Goal: Task Accomplishment & Management: Manage account settings

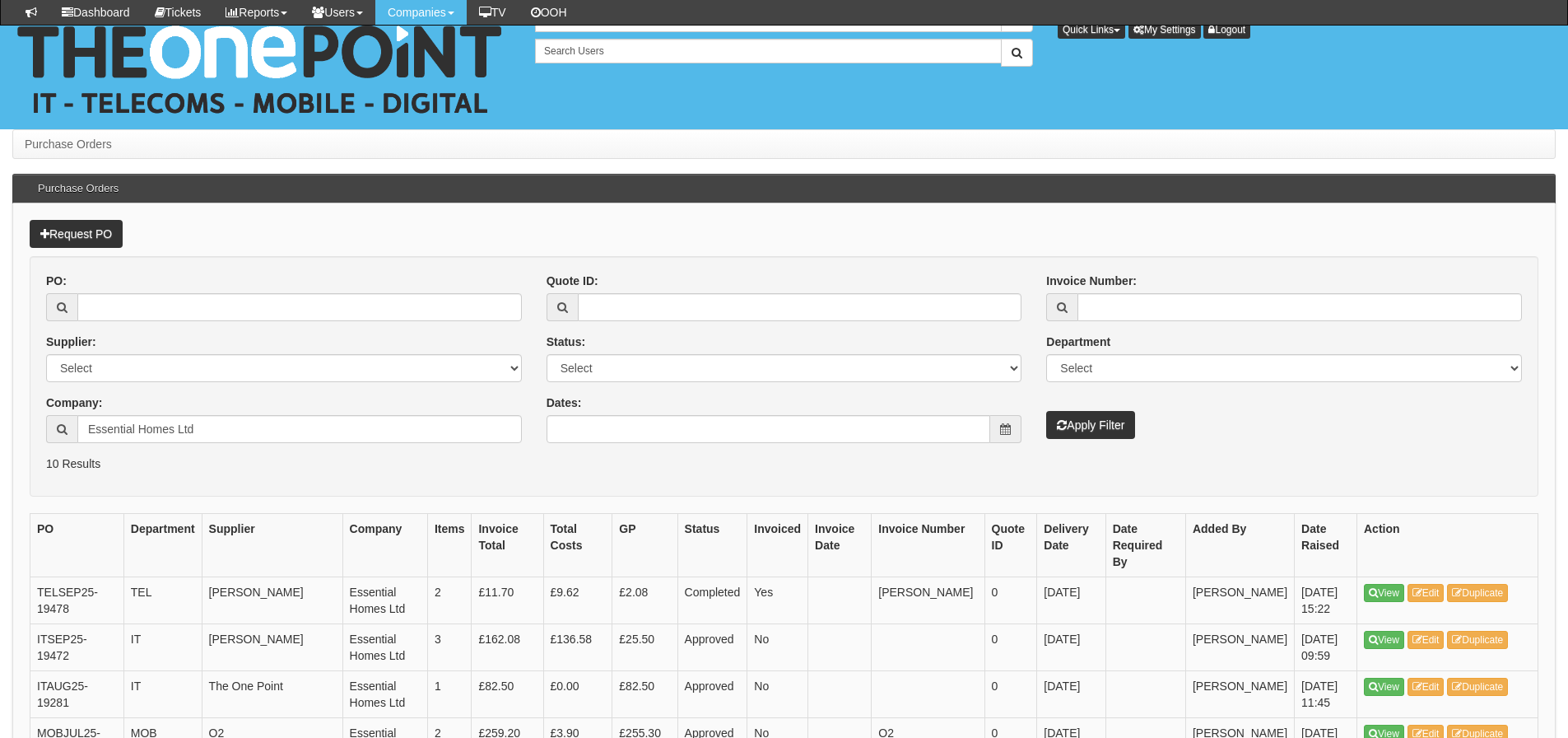
scroll to position [141, 0]
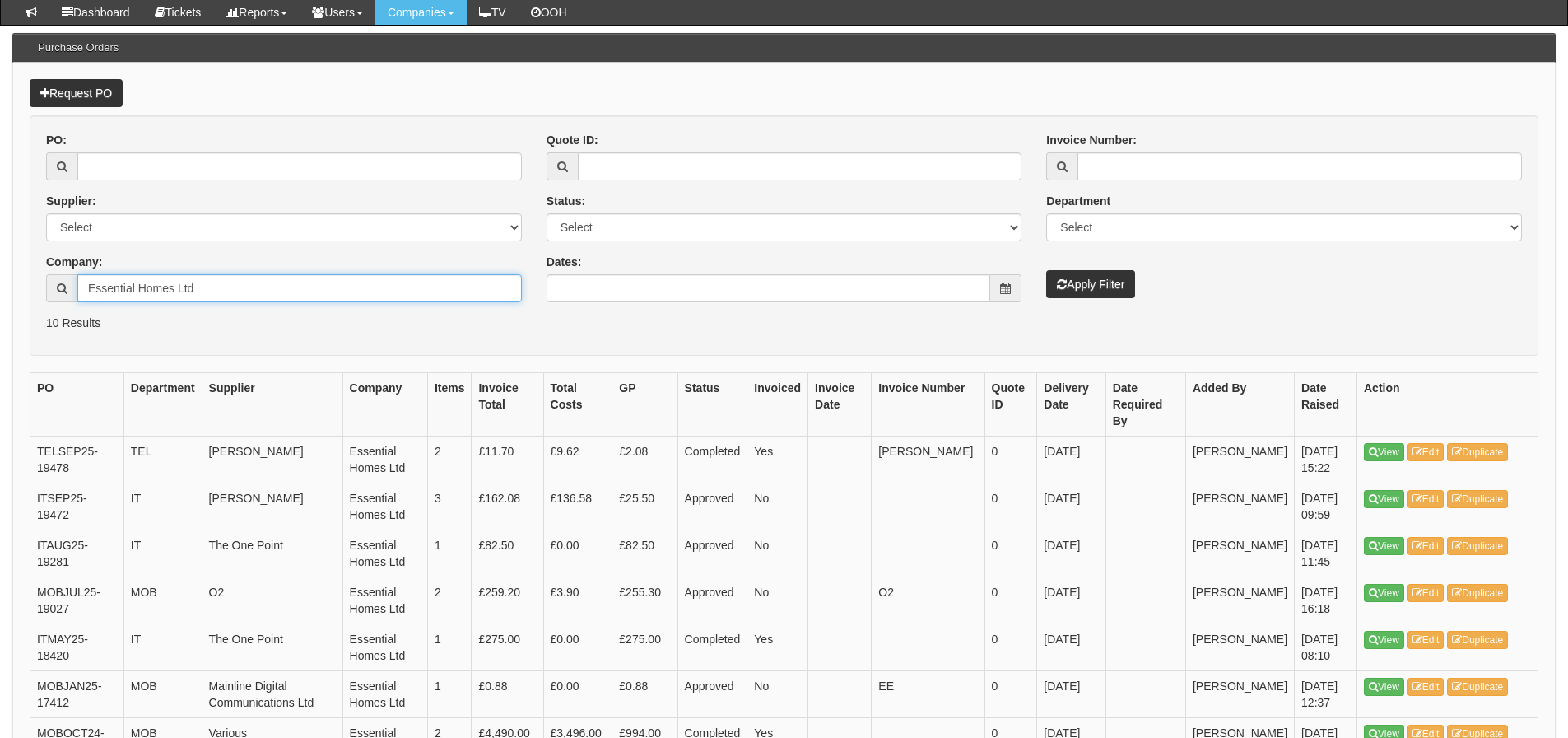
drag, startPoint x: 256, startPoint y: 299, endPoint x: -68, endPoint y: 313, distance: 324.3
click at [0, 313] on html "× Send Email × Add Appointment × Create Ticket × Create Proactive Activity × Ad…" at bounding box center [784, 448] width 1568 height 1177
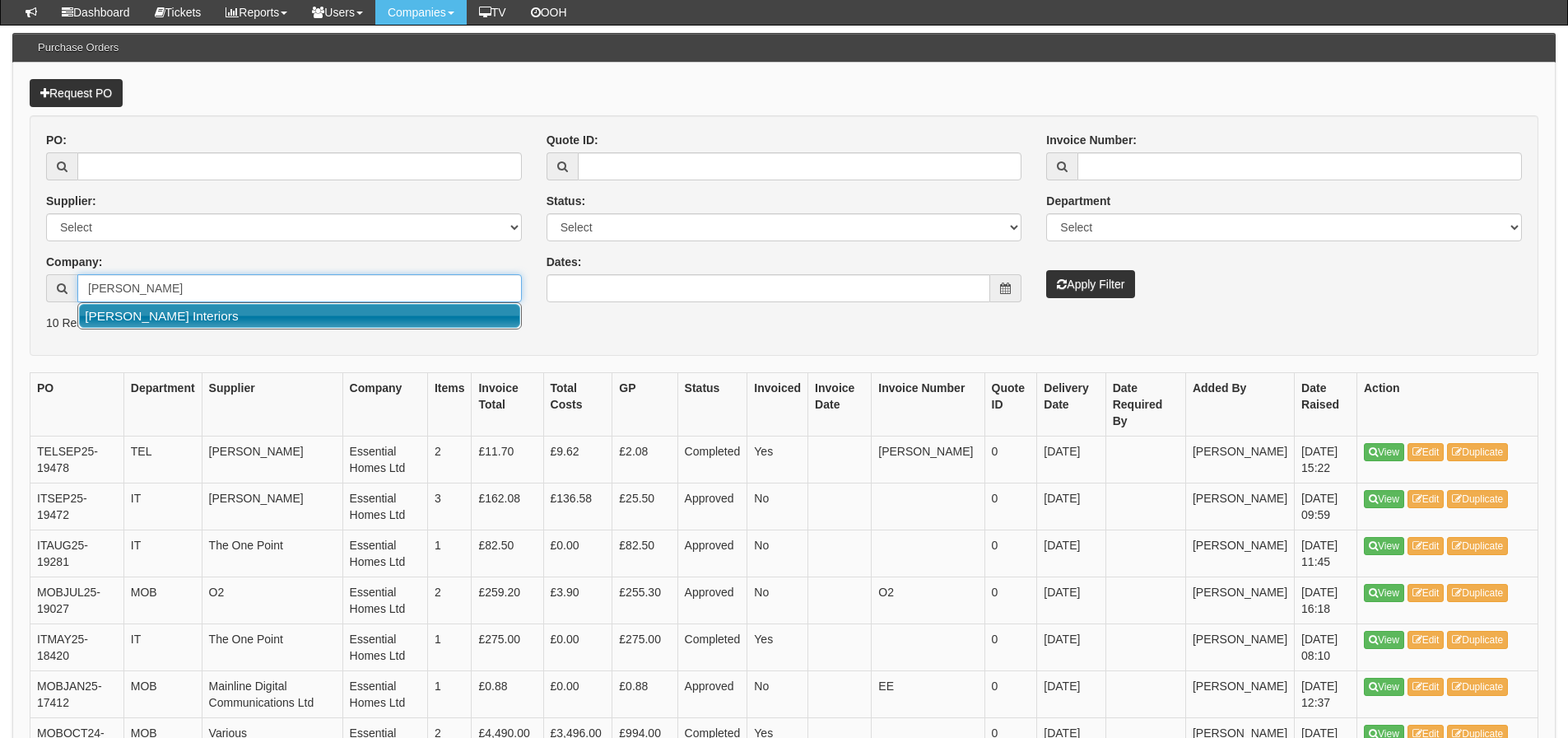
click at [173, 318] on link "[PERSON_NAME] Interiors" at bounding box center [299, 316] width 441 height 24
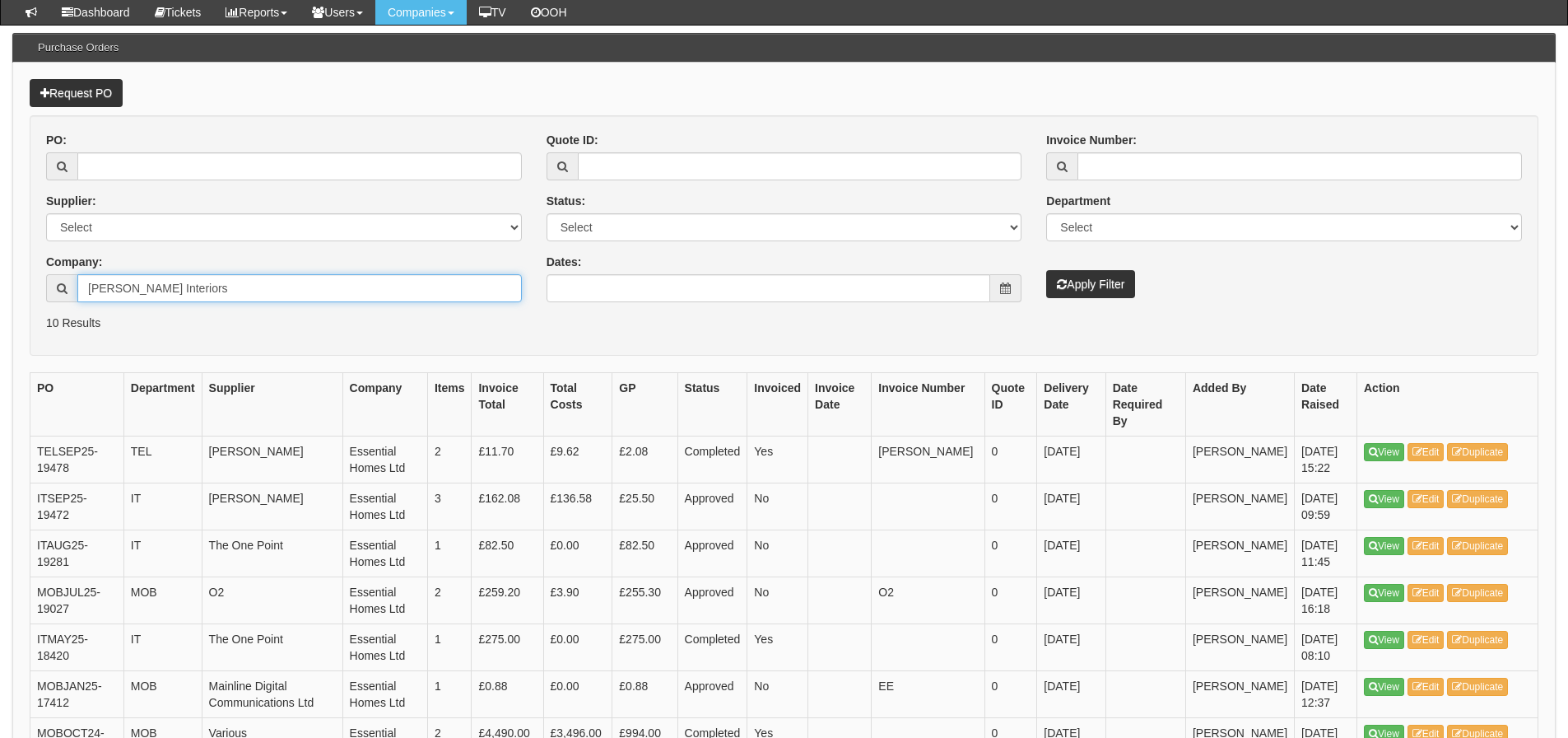
type input "[PERSON_NAME] Interiors"
click at [1119, 278] on button "Apply Filter" at bounding box center [1091, 284] width 89 height 28
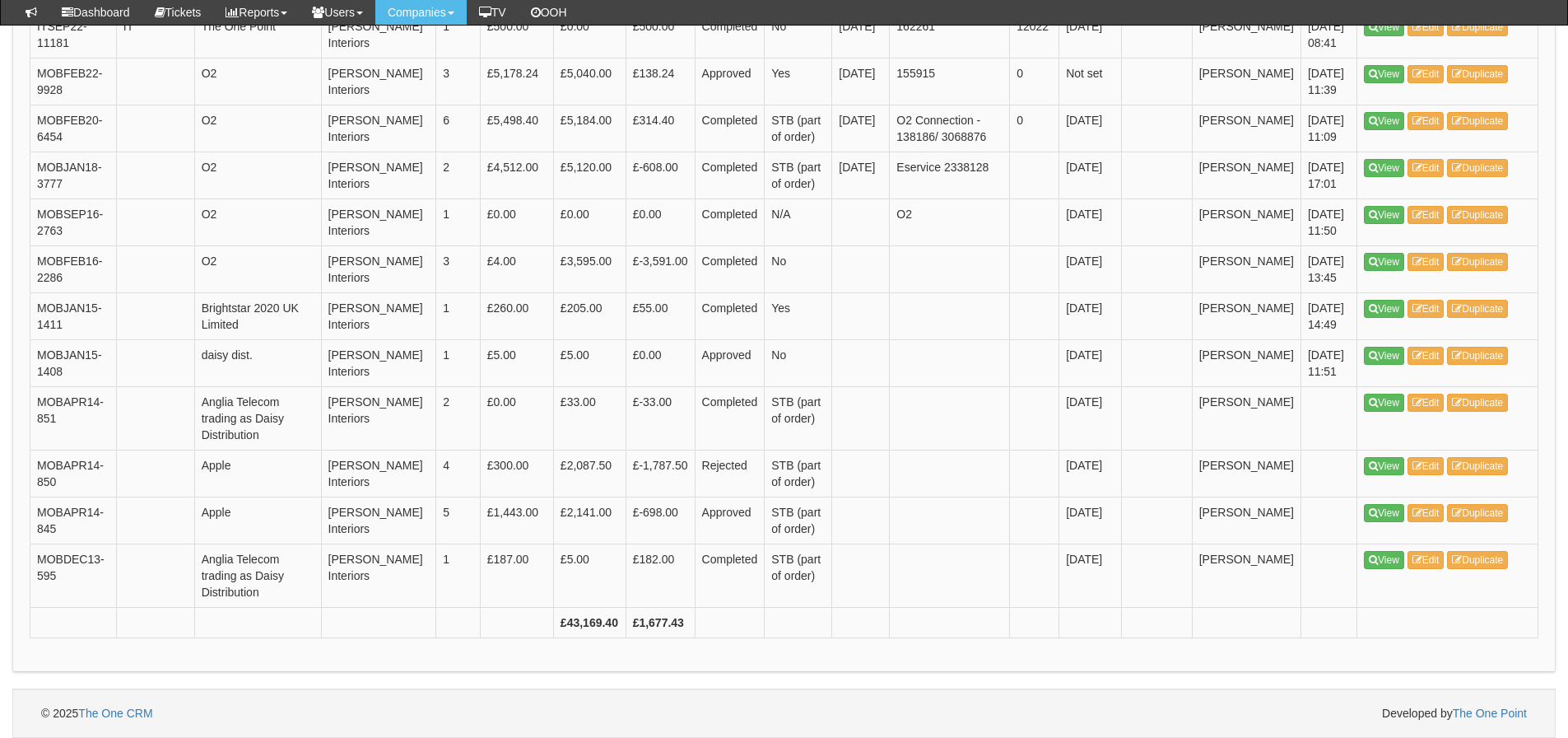
scroll to position [2470, 0]
drag, startPoint x: 0, startPoint y: 0, endPoint x: 723, endPoint y: 428, distance: 840.2
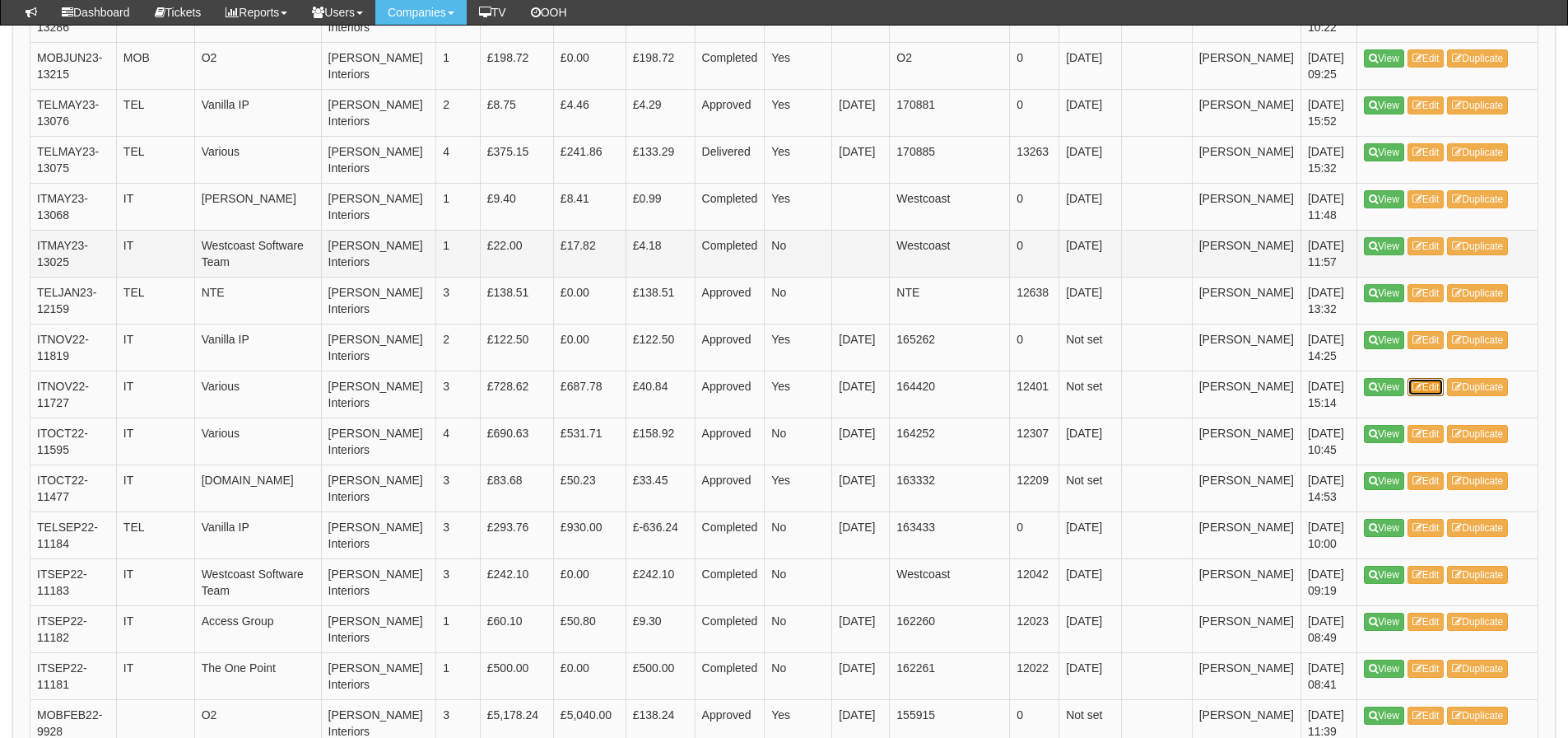
scroll to position [1646, 0]
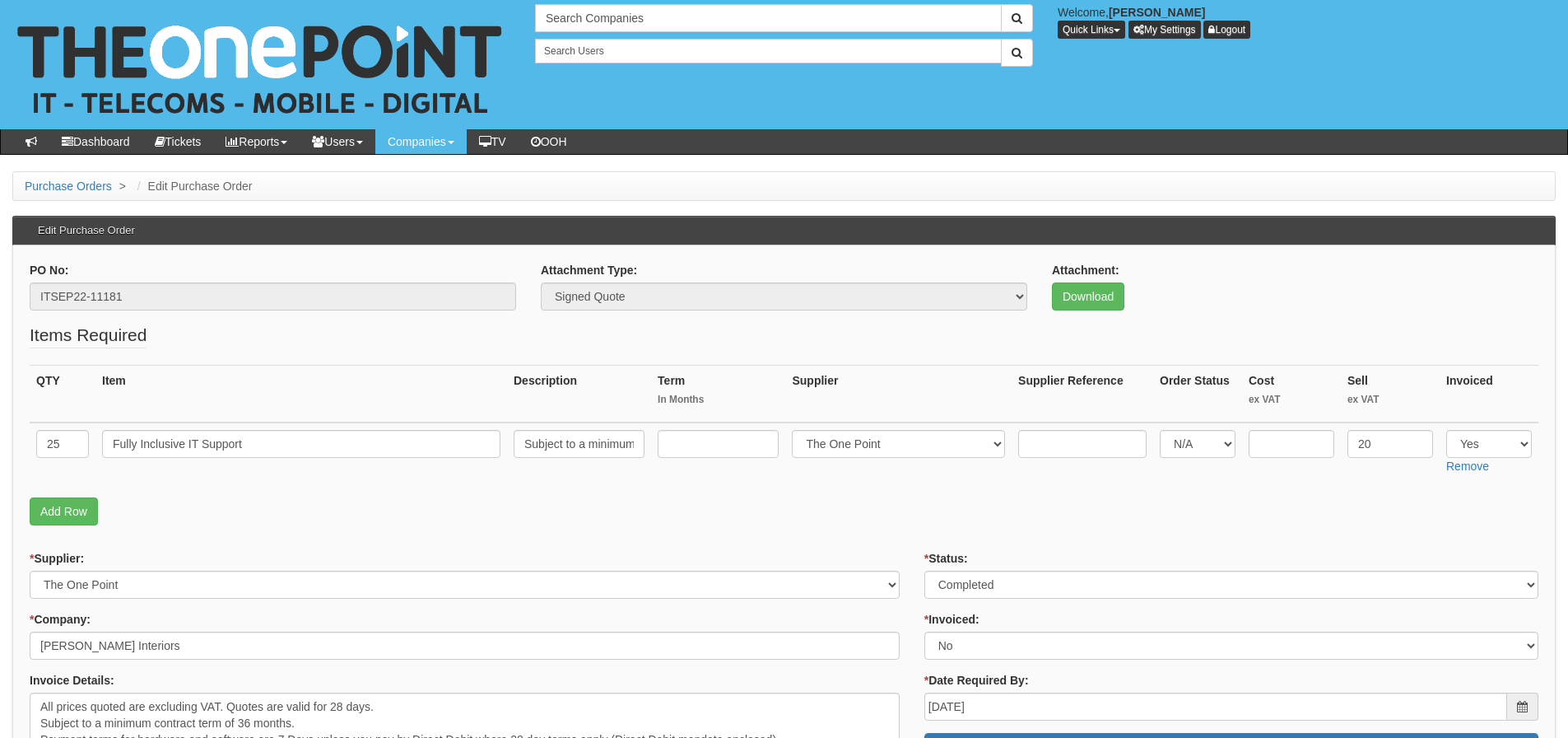
scroll to position [164, 0]
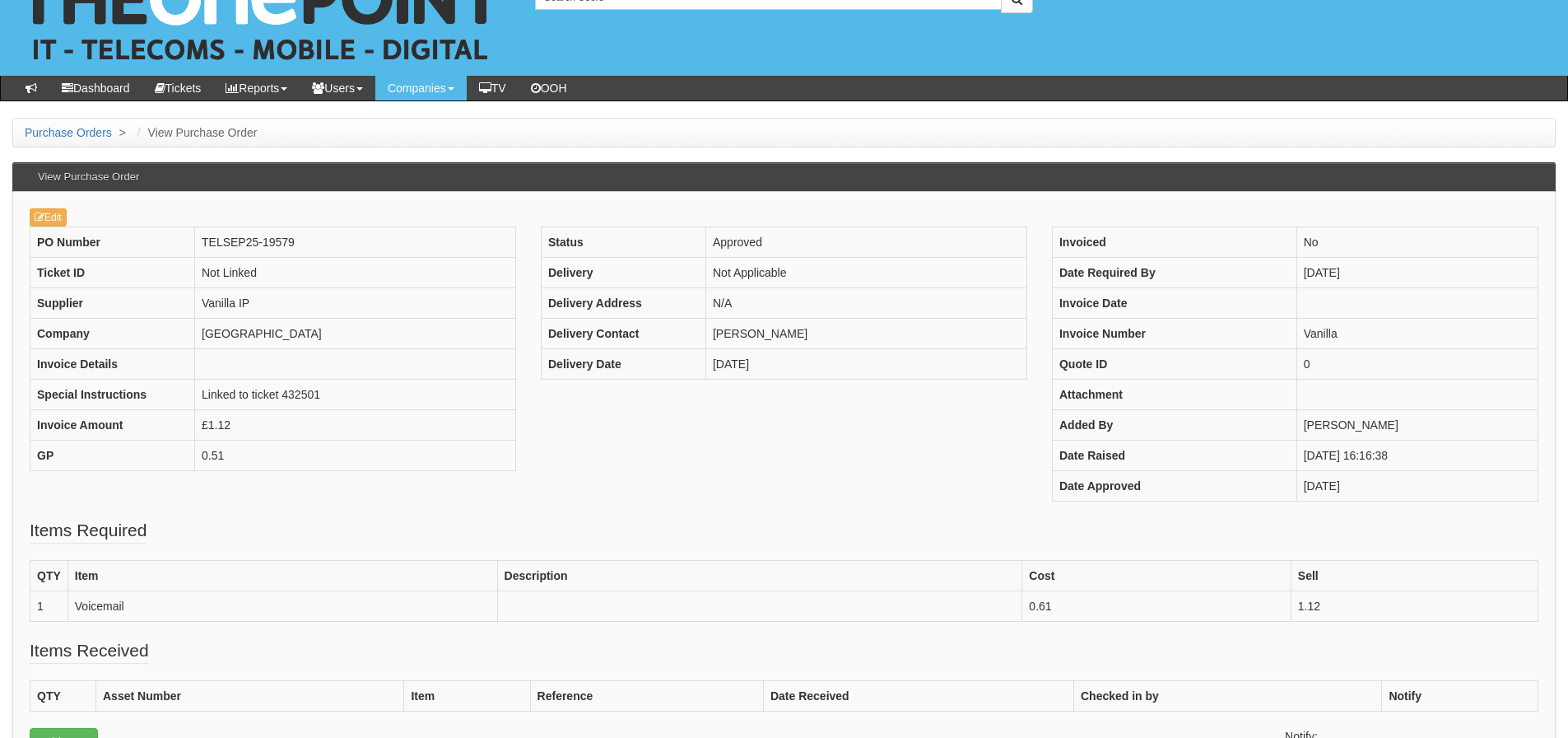
scroll to position [82, 0]
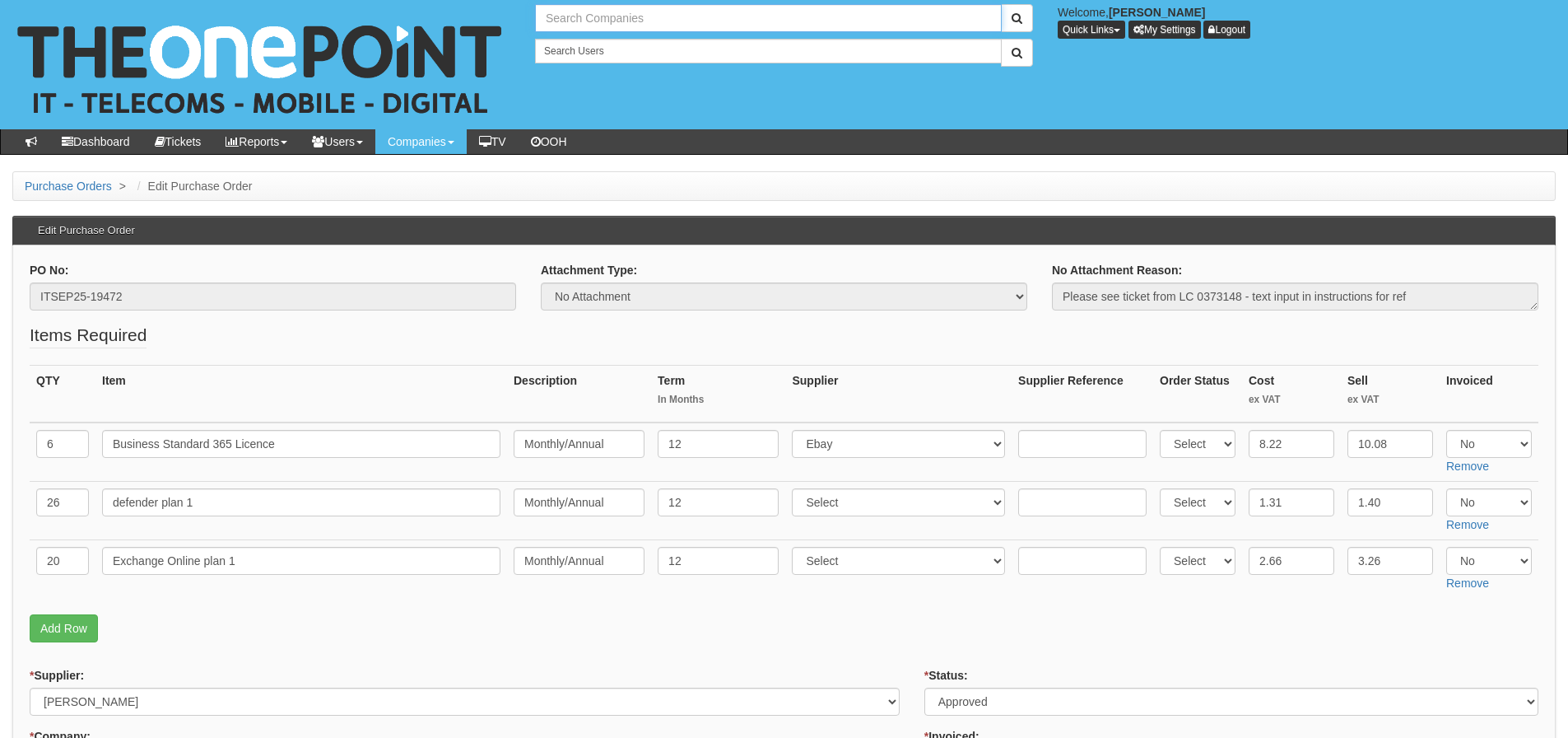
click at [620, 28] on input "text" at bounding box center [768, 18] width 467 height 28
type input "essential est"
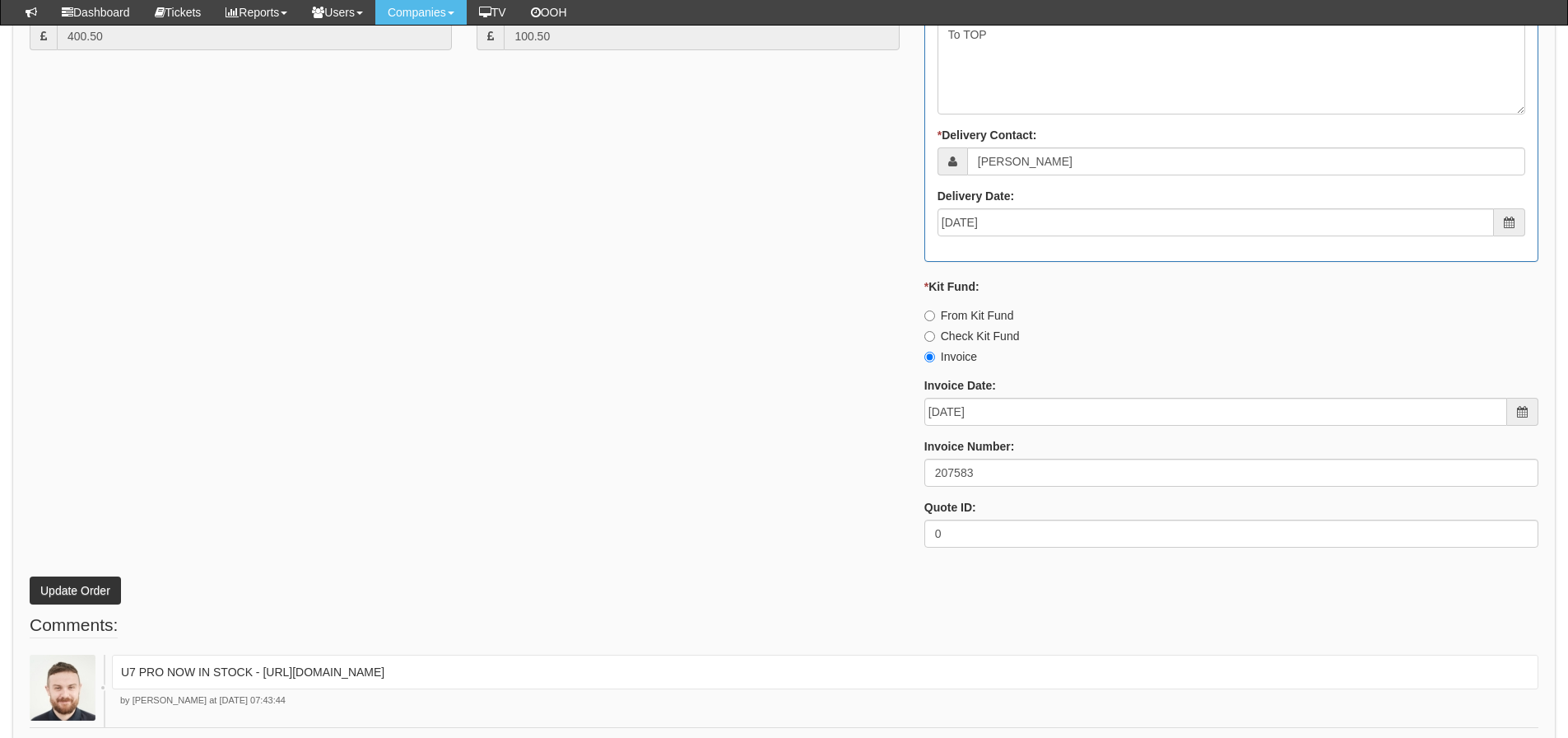
scroll to position [988, 0]
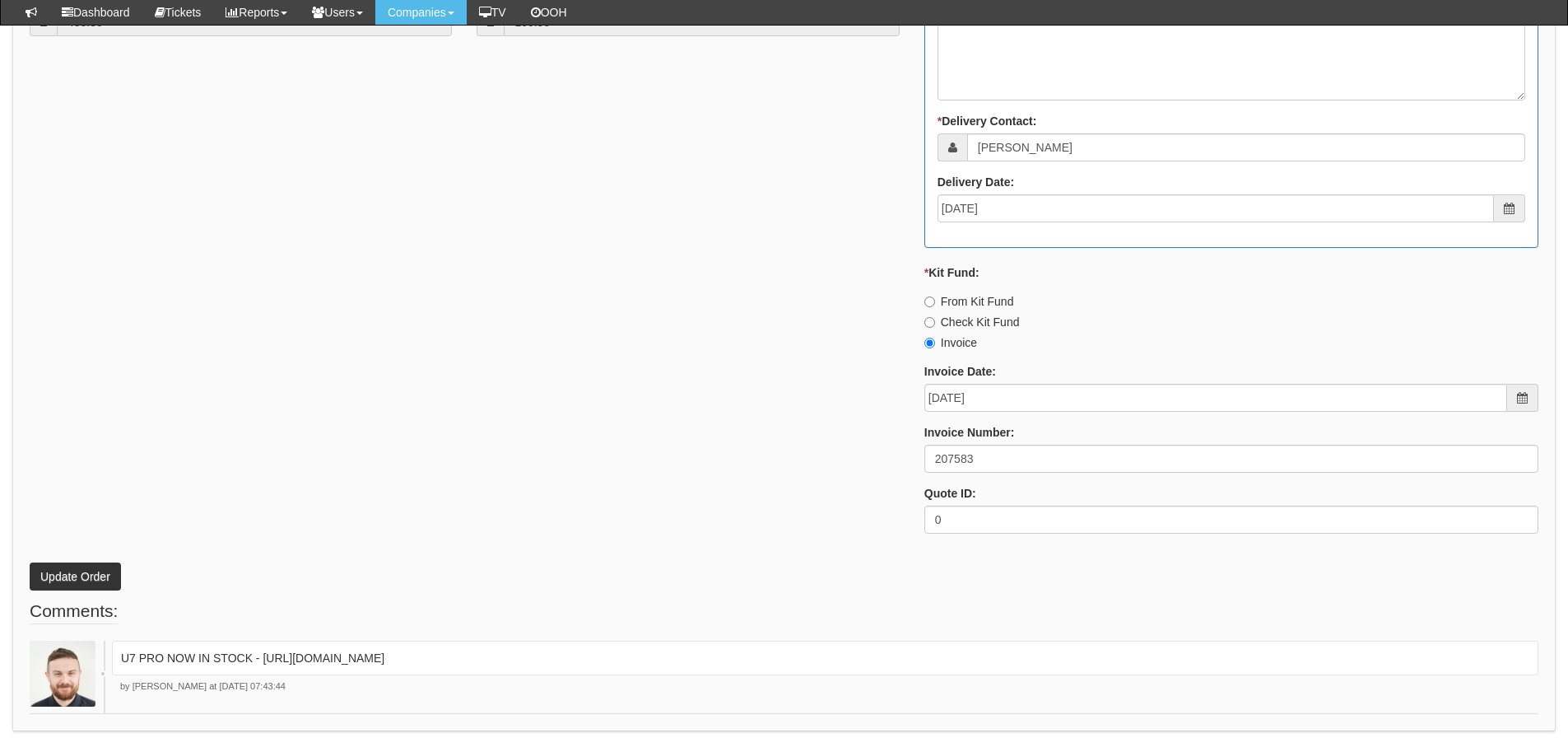
click at [1165, 286] on div "* Kit Fund: From Kit Fund Check Kit Fund Invoice" at bounding box center [1231, 307] width 614 height 86
click at [202, 566] on p "Update Order" at bounding box center [784, 568] width 1509 height 45
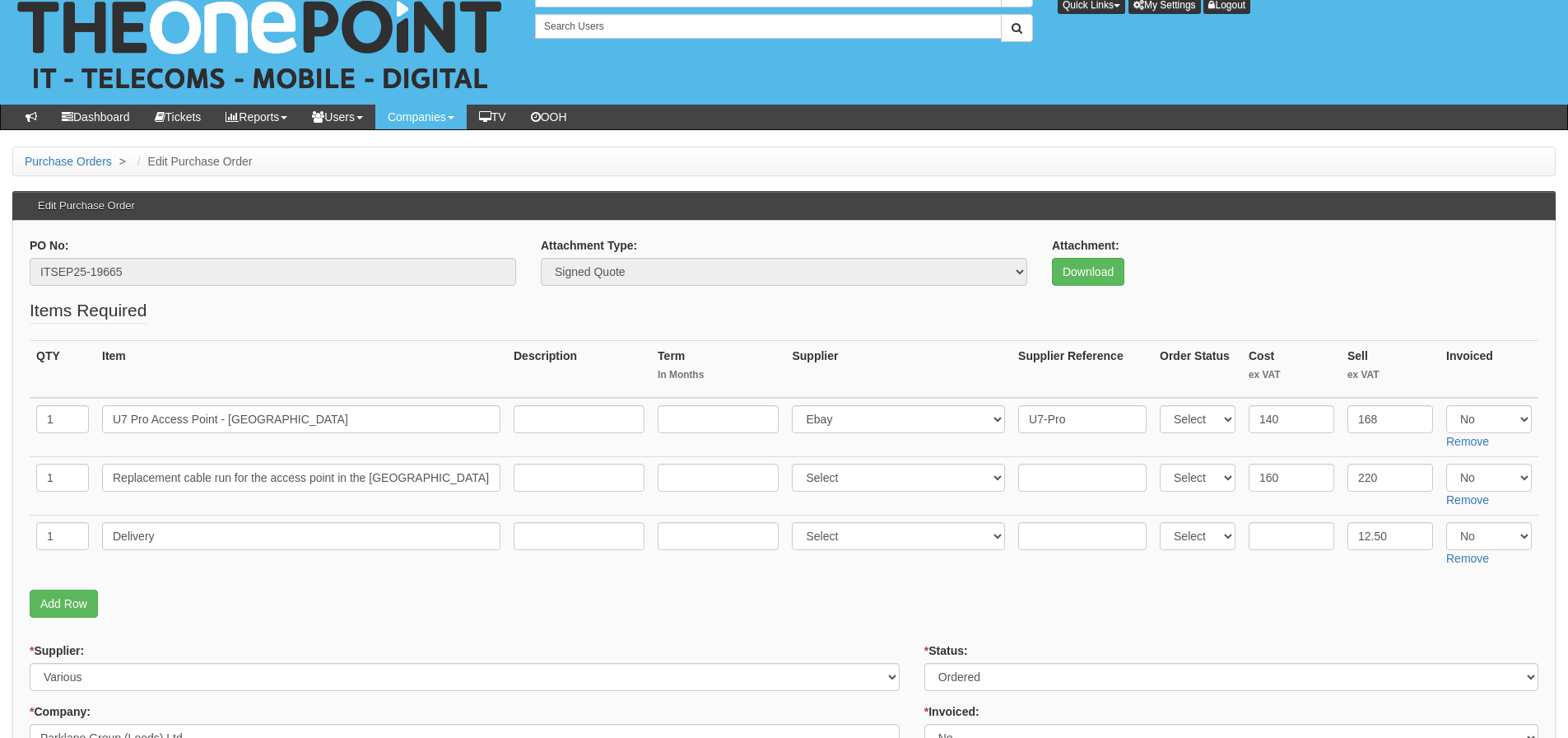
scroll to position [0, 0]
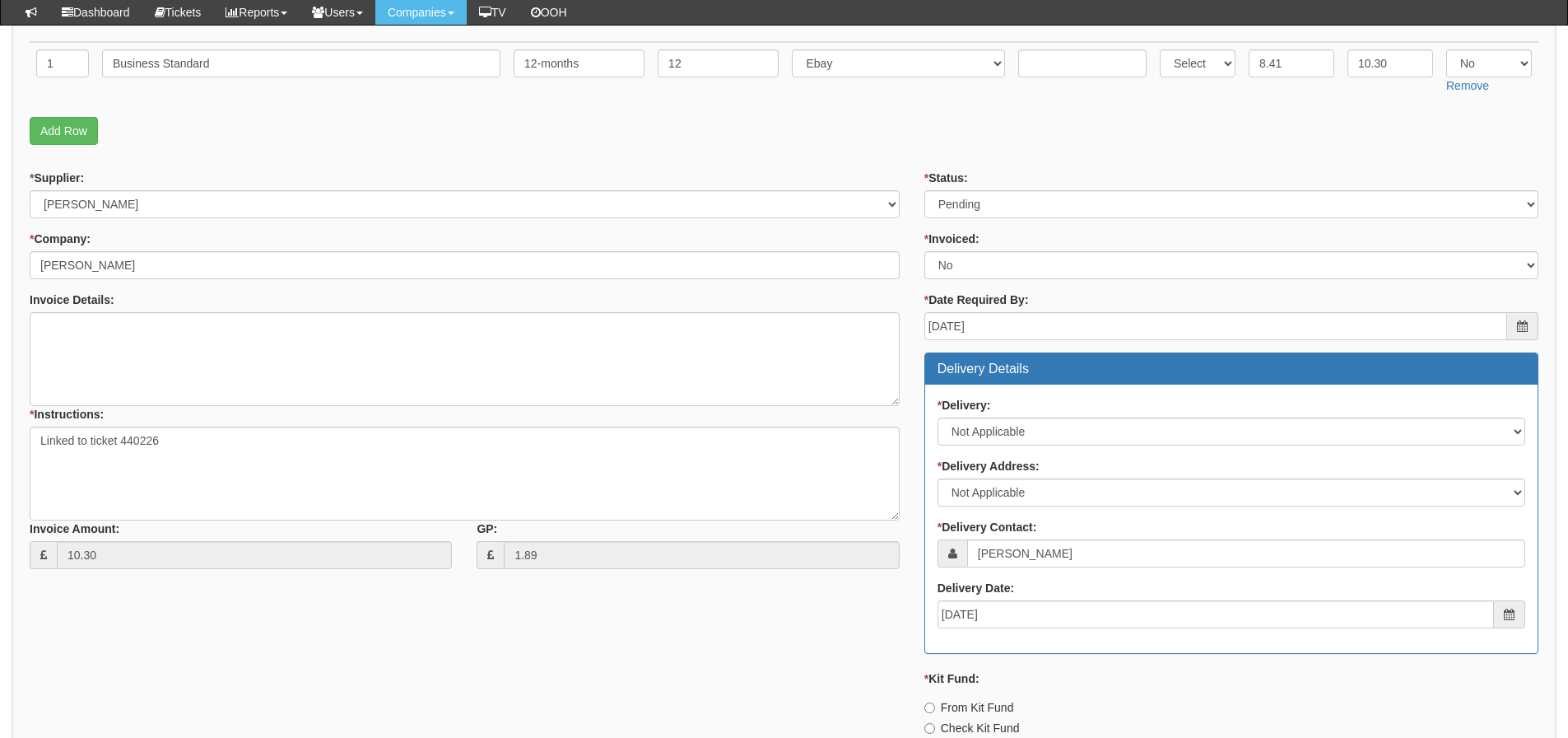
scroll to position [309, 0]
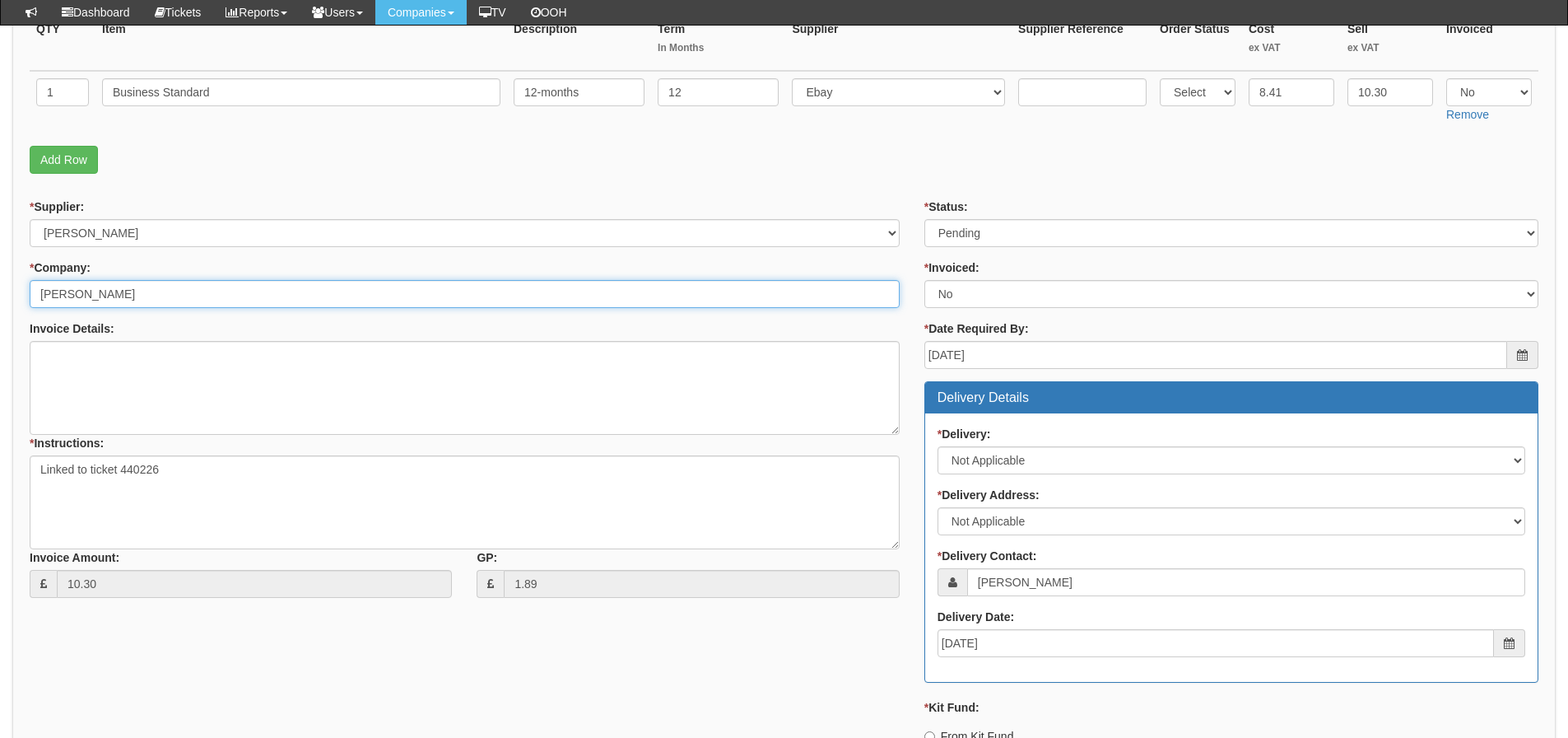
click at [134, 280] on input "Hull KR" at bounding box center [465, 294] width 870 height 28
drag, startPoint x: 131, startPoint y: 281, endPoint x: 0, endPoint y: 295, distance: 131.7
click at [0, 295] on div "Purchase Orders > Edit Purchase Order Edit Purchase Order PO No: ITOCT25-19752 …" at bounding box center [784, 526] width 1568 height 1413
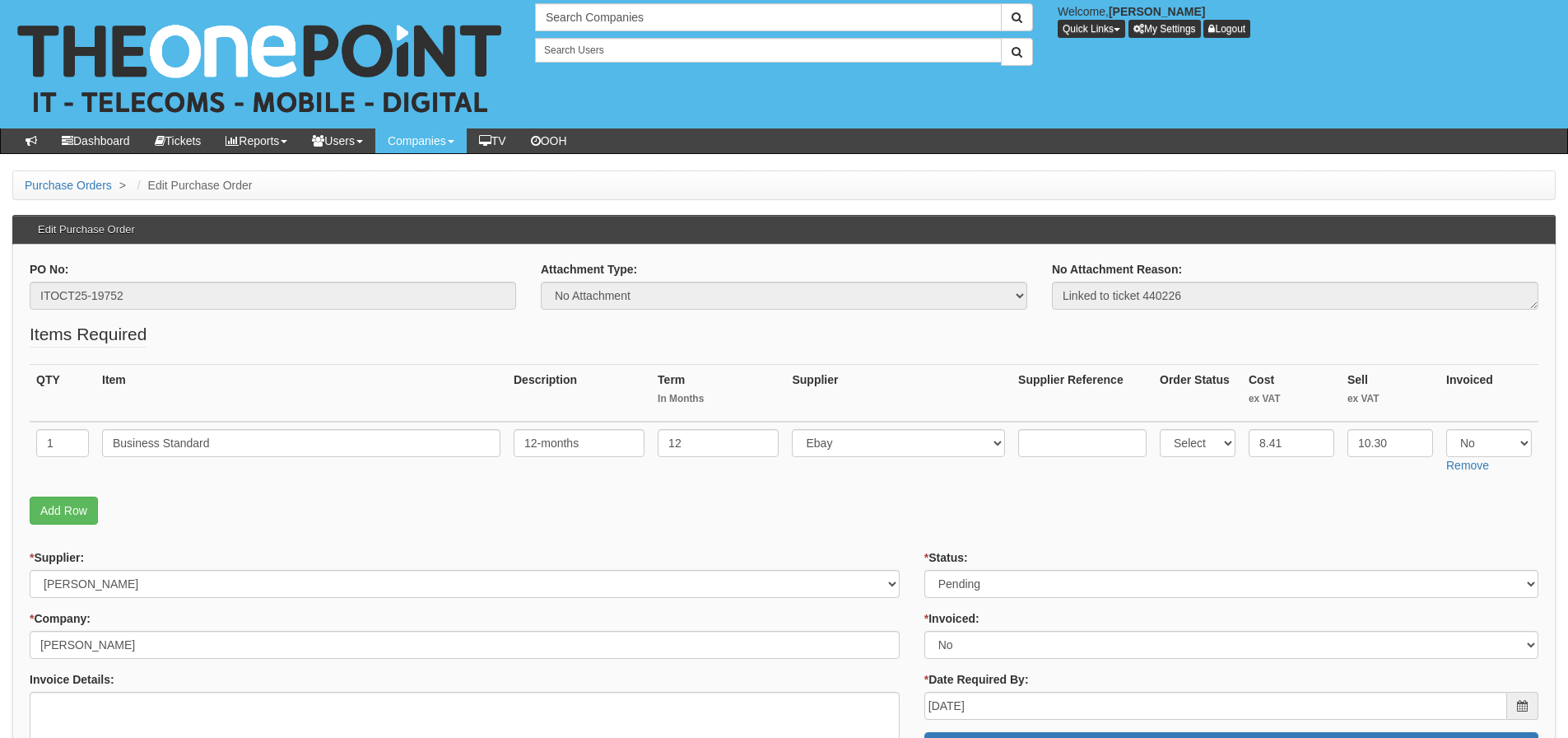
scroll to position [0, 0]
drag, startPoint x: 149, startPoint y: 305, endPoint x: 2, endPoint y: 343, distance: 151.8
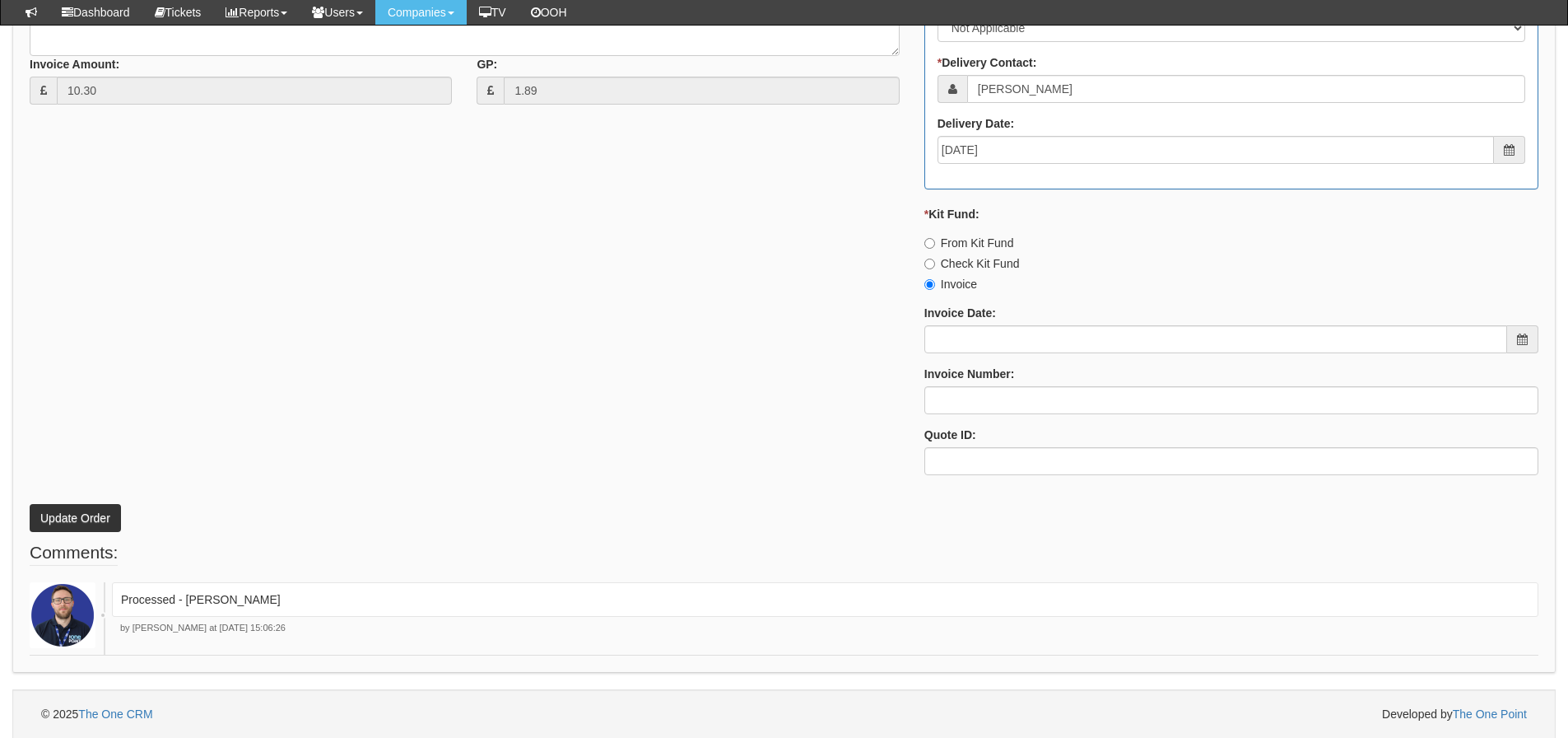
scroll to position [803, 0]
drag, startPoint x: 248, startPoint y: 598, endPoint x: 184, endPoint y: 606, distance: 64.5
click at [184, 606] on p "Processed - Ingram" at bounding box center [825, 598] width 1409 height 17
copy p "[PERSON_NAME]"
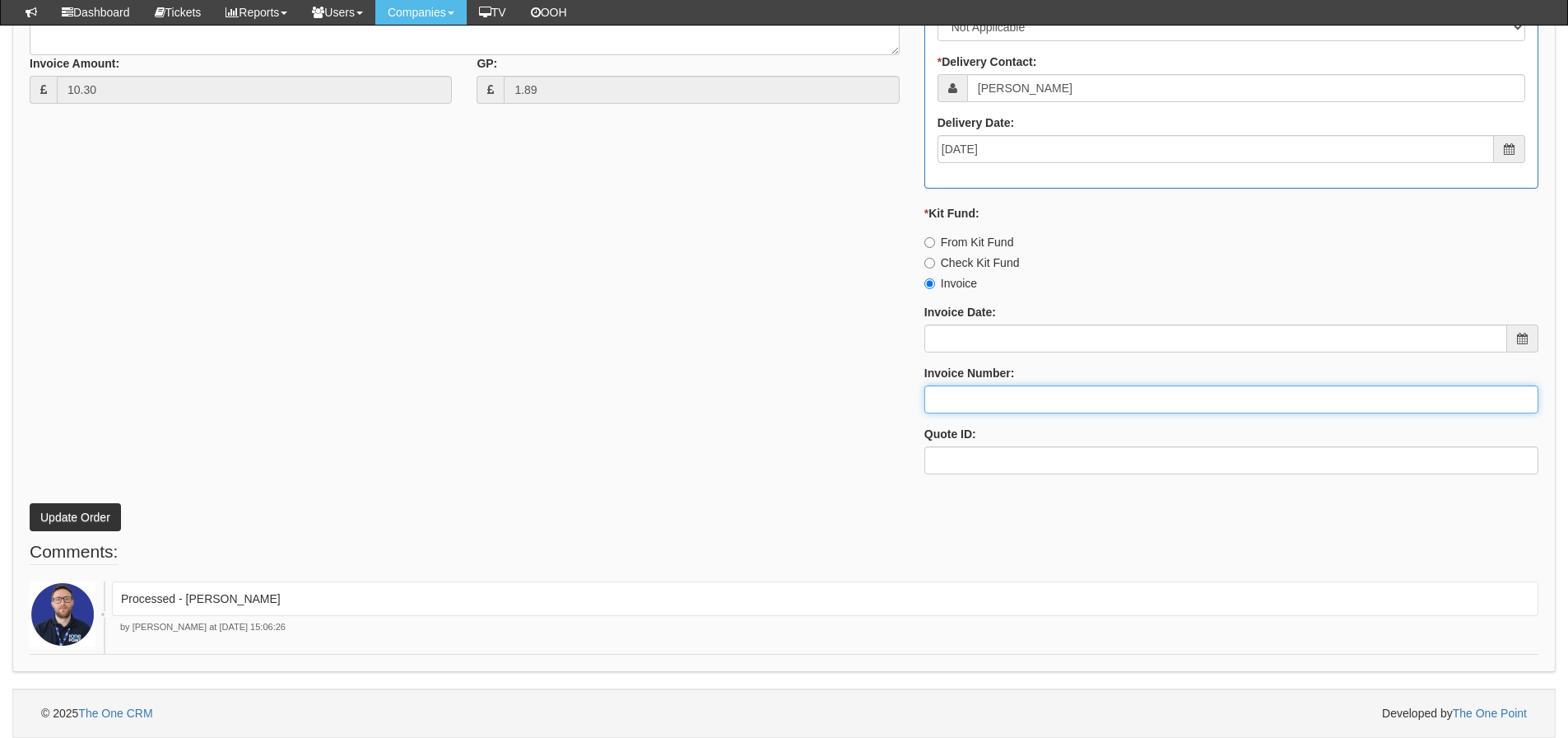
click at [1117, 390] on input "Invoice Number:" at bounding box center [1231, 399] width 614 height 28
paste input "[PERSON_NAME]"
type input "[PERSON_NAME]"
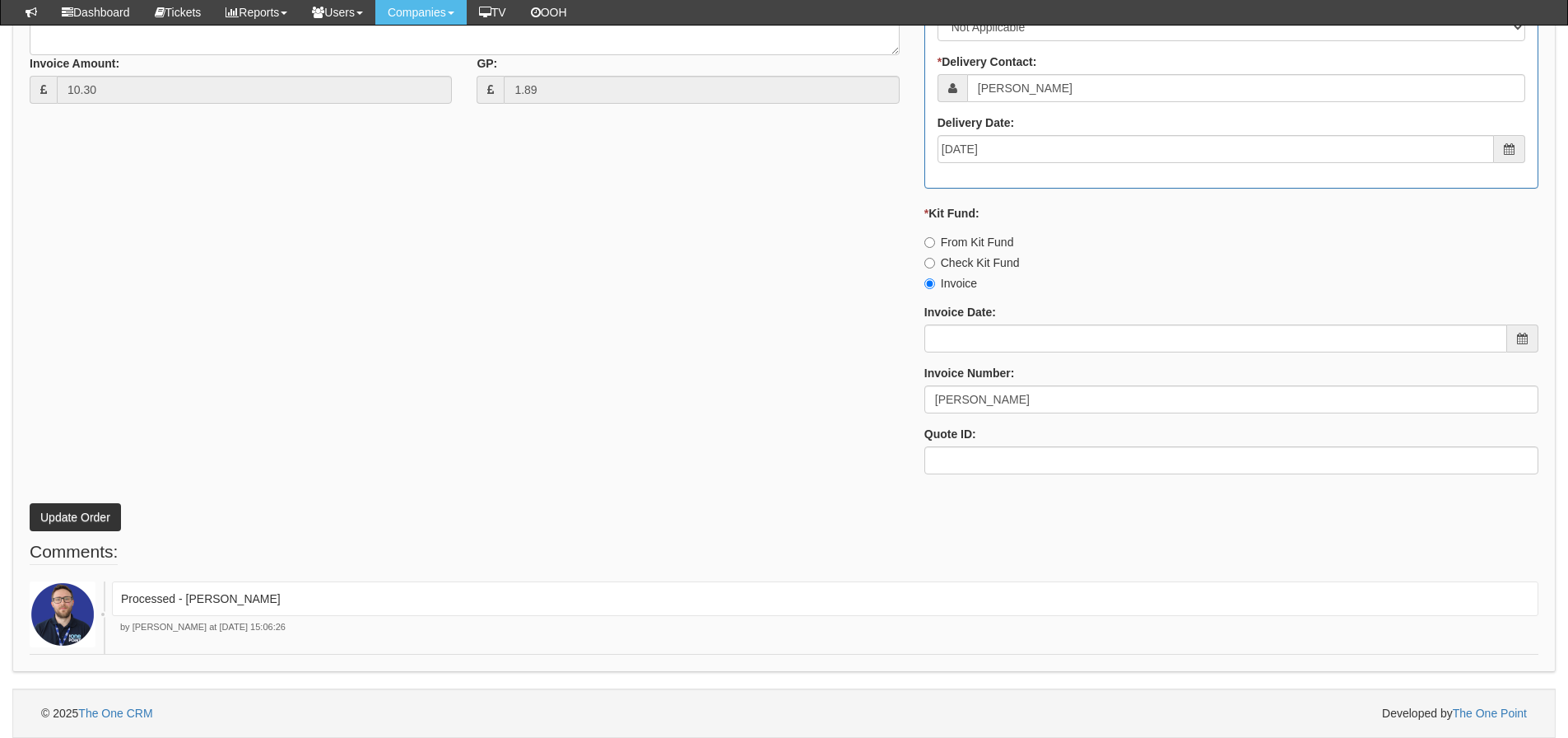
drag, startPoint x: 641, startPoint y: 405, endPoint x: 502, endPoint y: 422, distance: 140.0
click at [637, 403] on div "* Supplier: Select 123 REG.co.uk 1Password 3 4Gon AA Jones Electric Ltd Abzorb …" at bounding box center [784, 96] width 1533 height 783
click at [105, 510] on button "Update Order" at bounding box center [75, 517] width 91 height 28
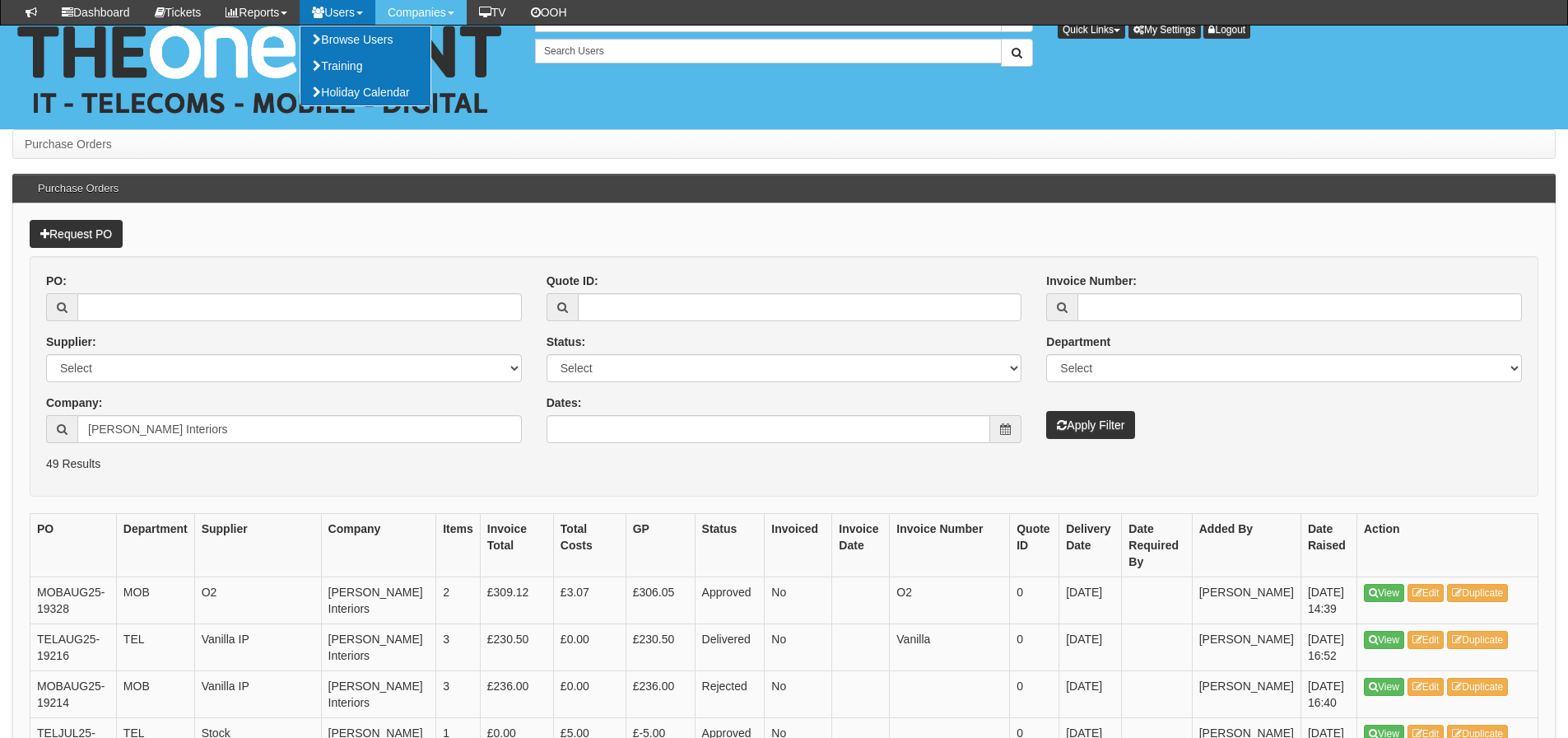
scroll to position [1646, 0]
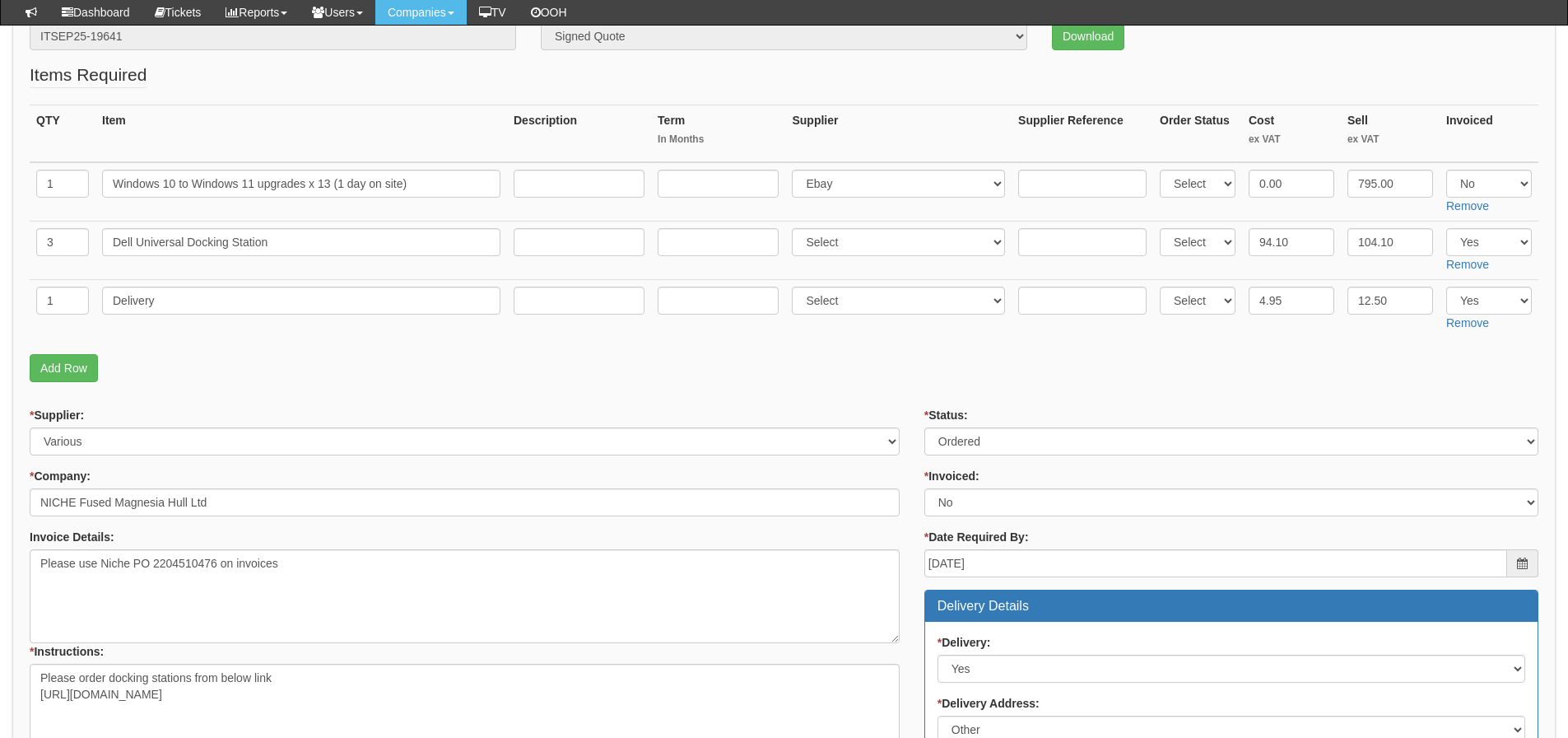
scroll to position [247, 0]
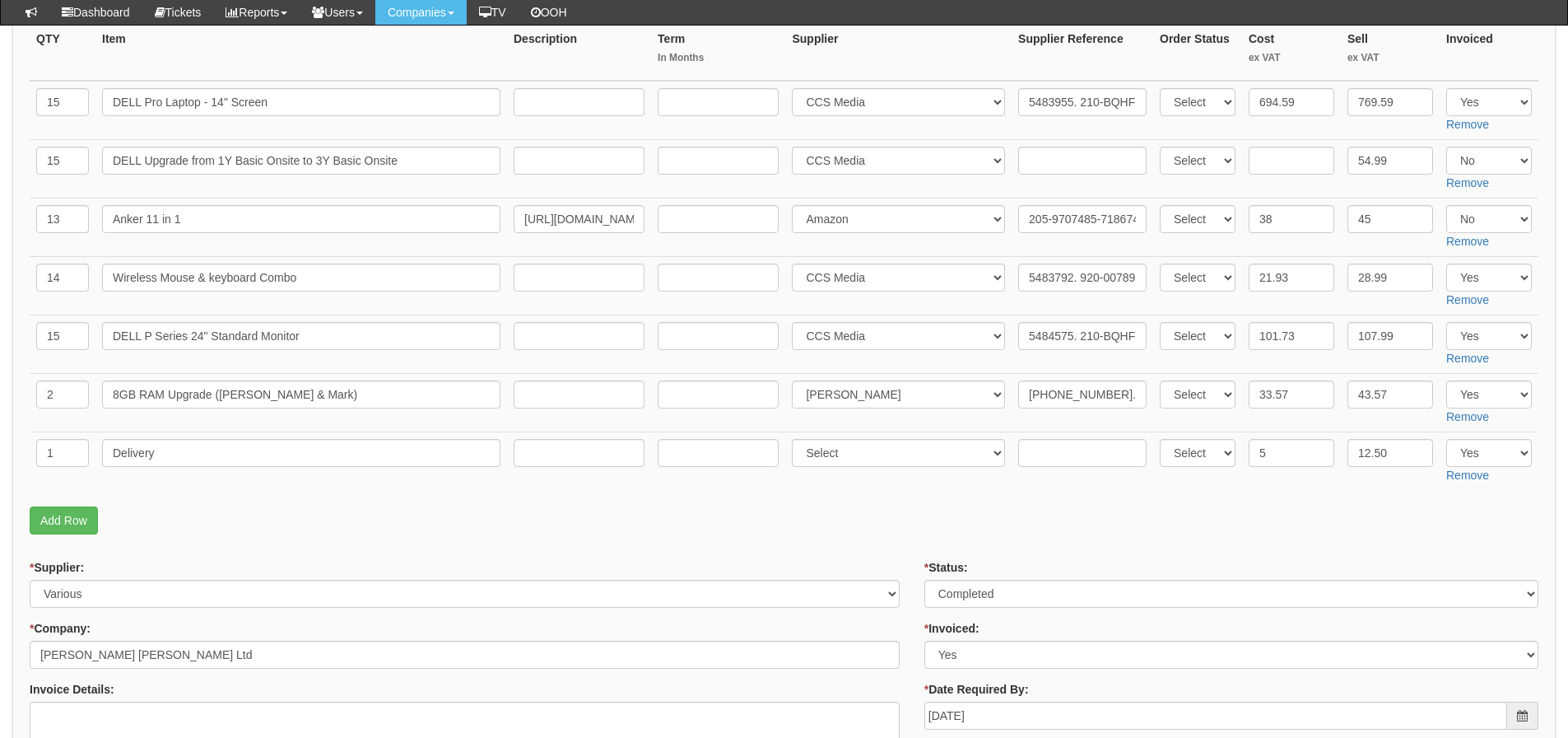
scroll to position [329, 0]
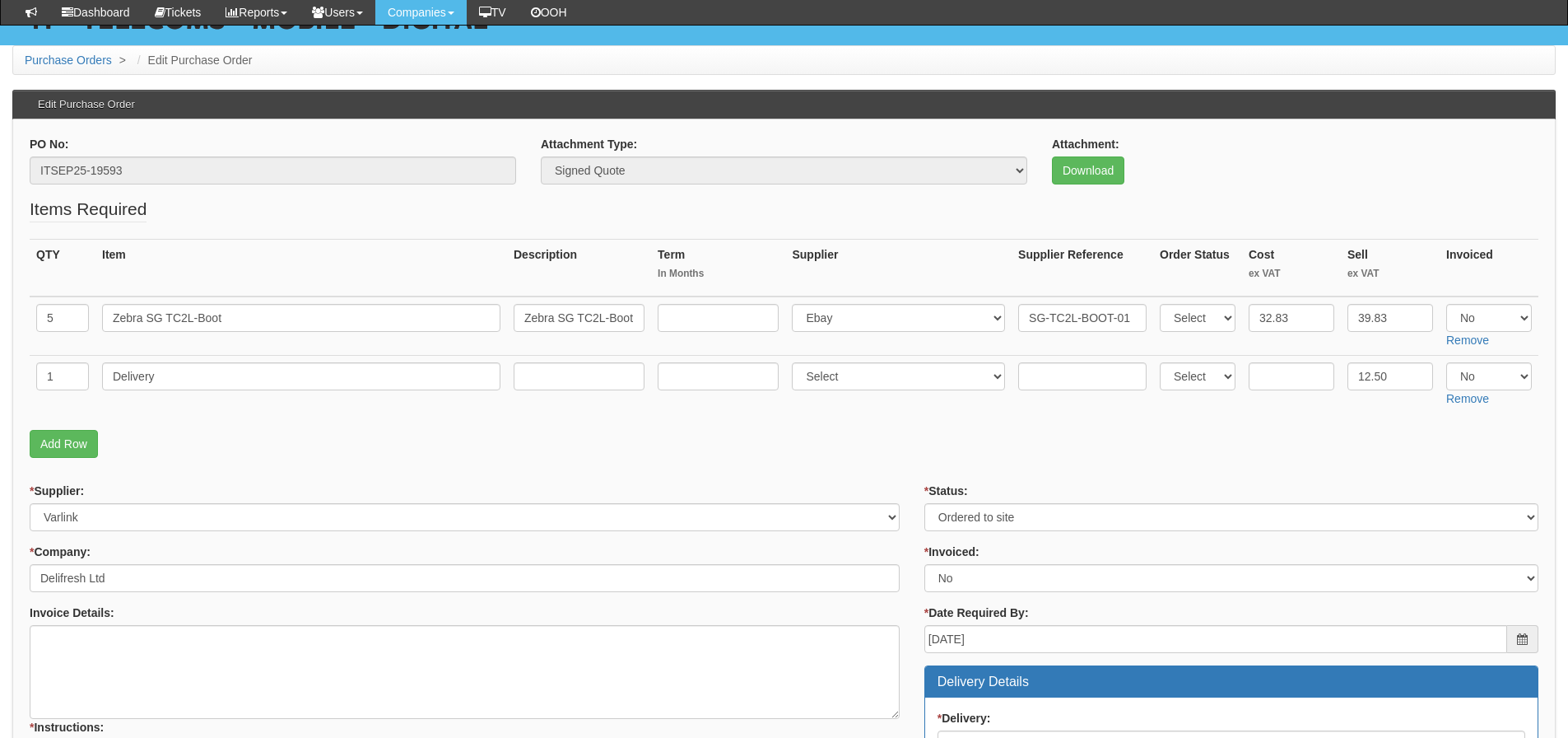
scroll to position [164, 0]
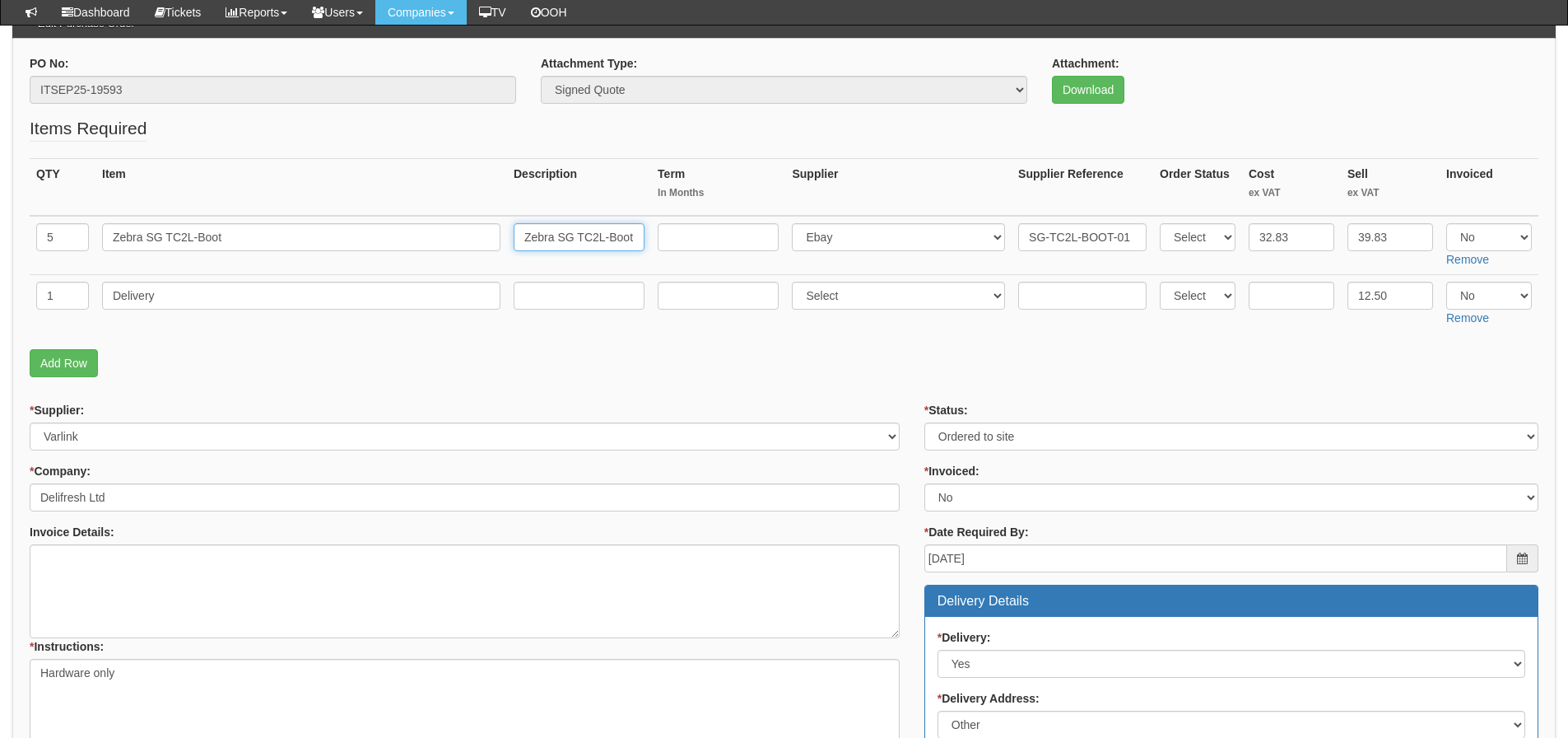
click at [536, 246] on input "Zebra SG TC2L-Boot Protective Case" at bounding box center [579, 237] width 131 height 28
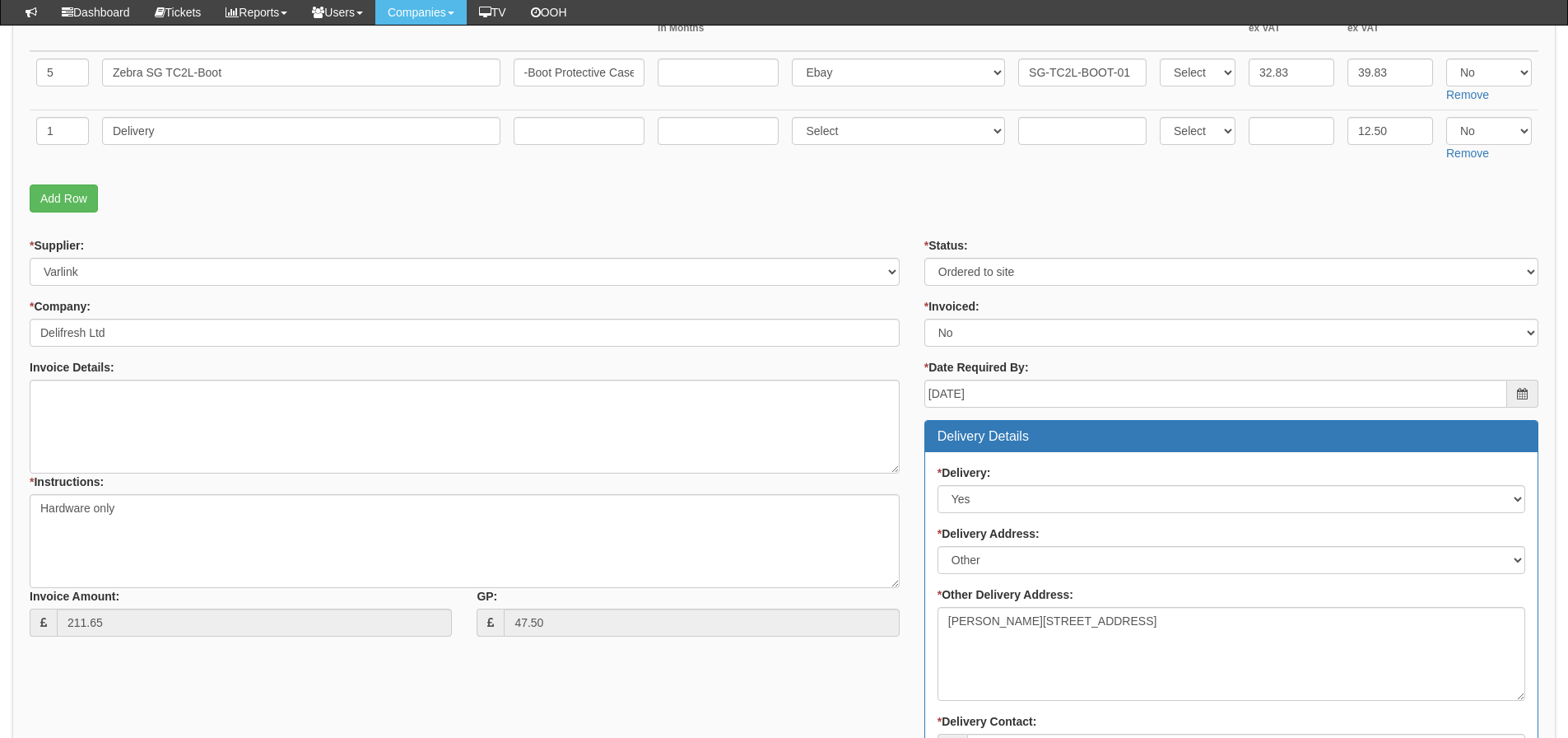
scroll to position [0, 0]
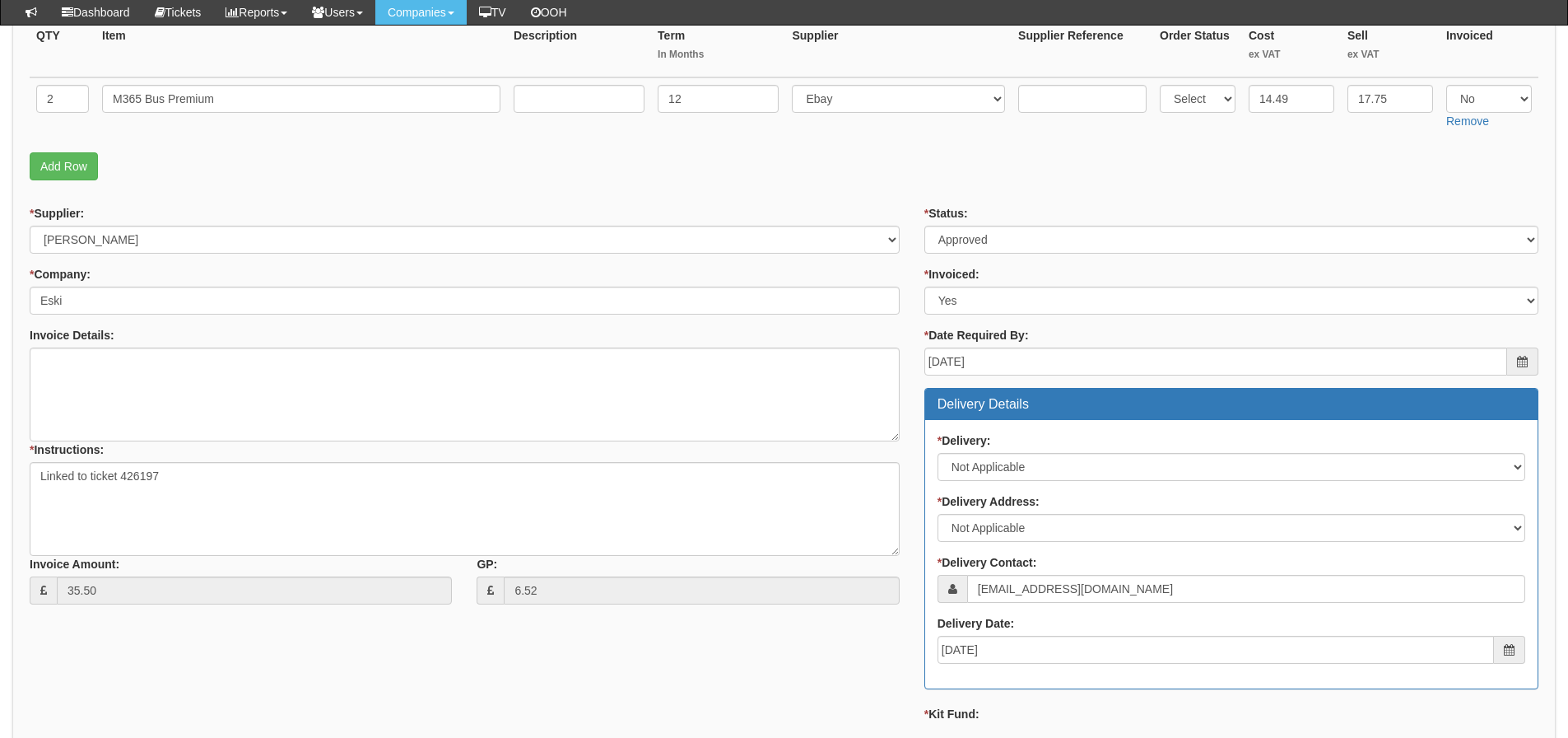
scroll to position [154, 0]
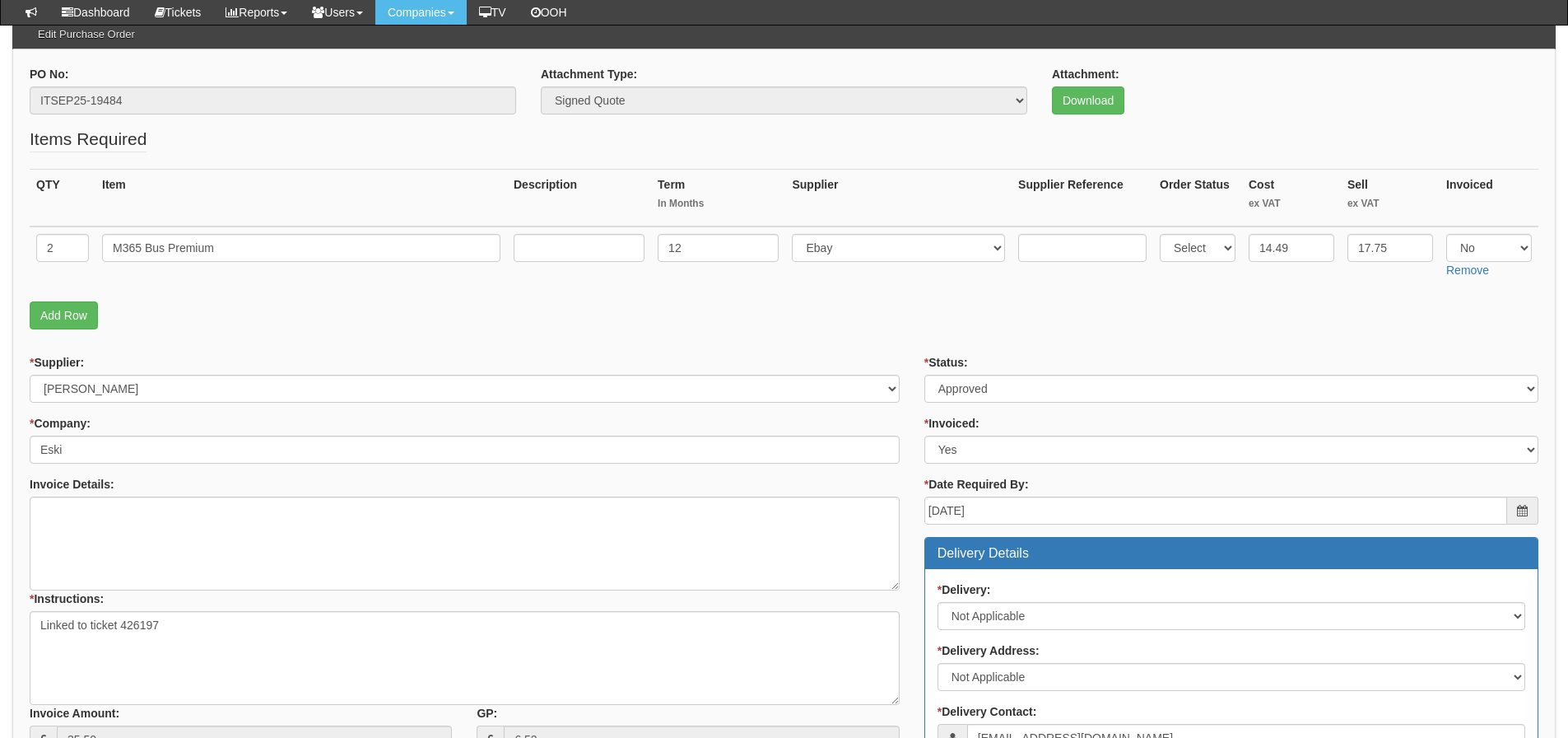
click at [140, 77] on div "PO No: ITSEP25-19484" at bounding box center [272, 89] width 486 height 49
drag, startPoint x: 142, startPoint y: 97, endPoint x: 4, endPoint y: 105, distance: 138.2
click at [14, 103] on div "PO No: ITSEP25-19484 Attachment Type: Select Signed Quote Auth email if quote u…" at bounding box center [784, 649] width 1543 height 1200
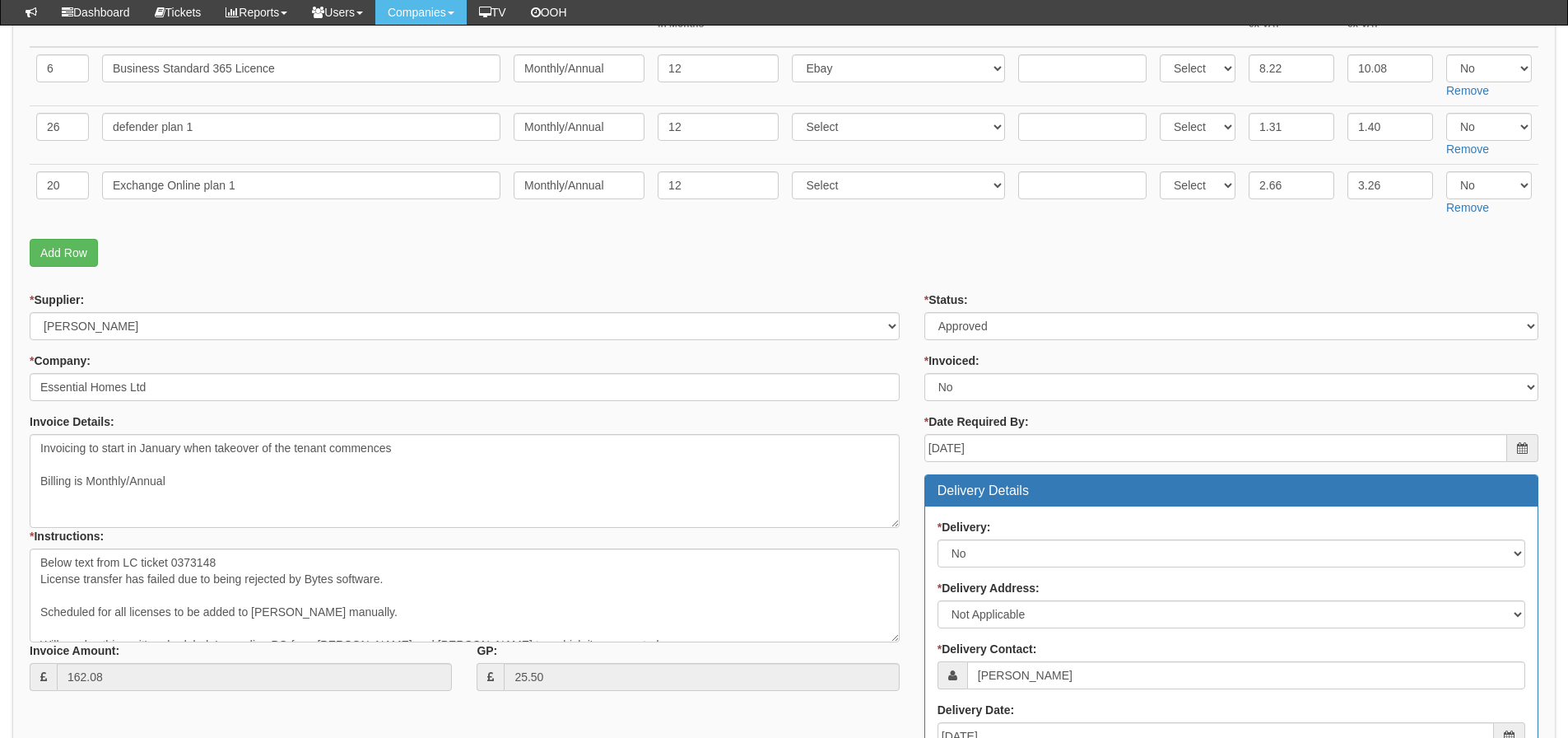
scroll to position [188, 0]
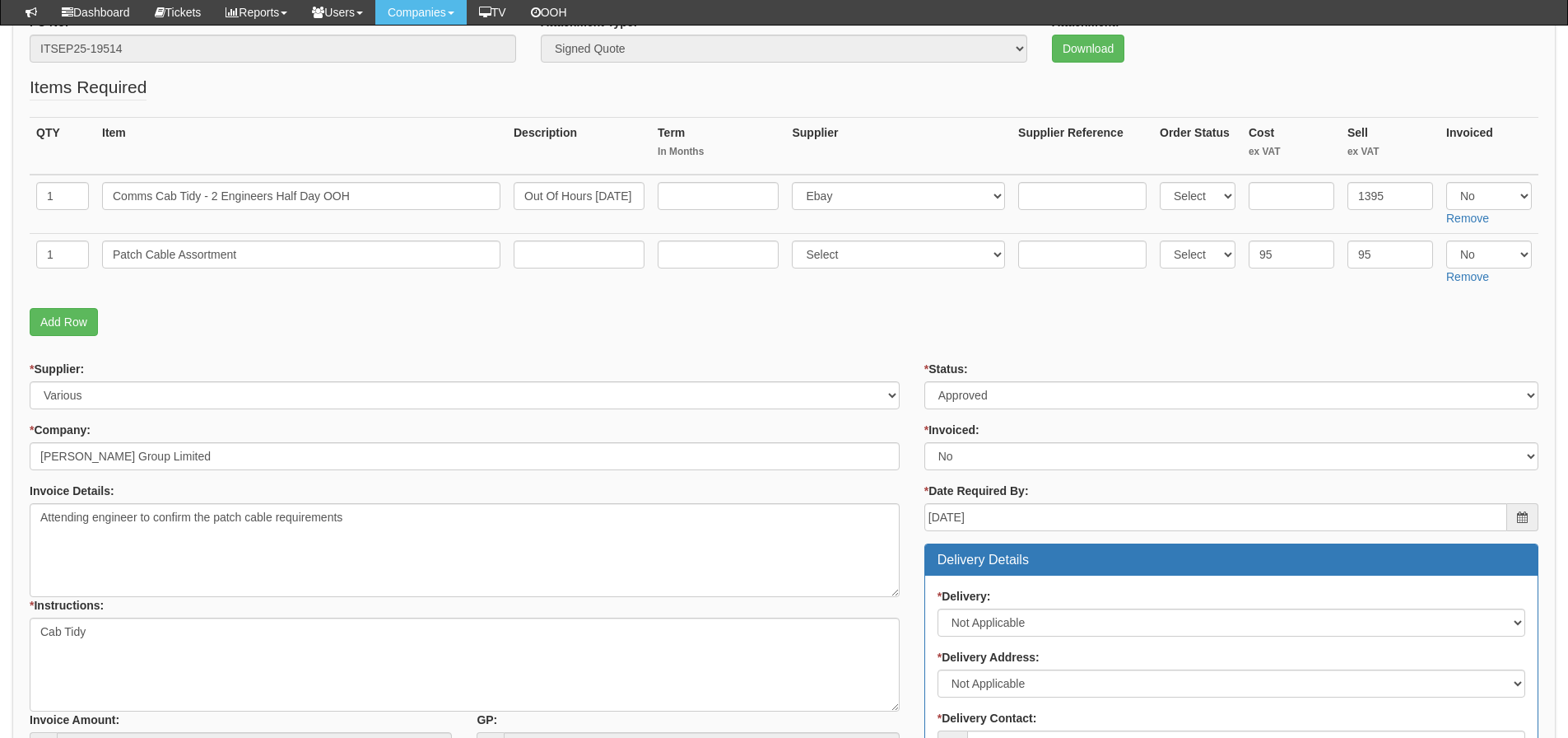
scroll to position [130, 0]
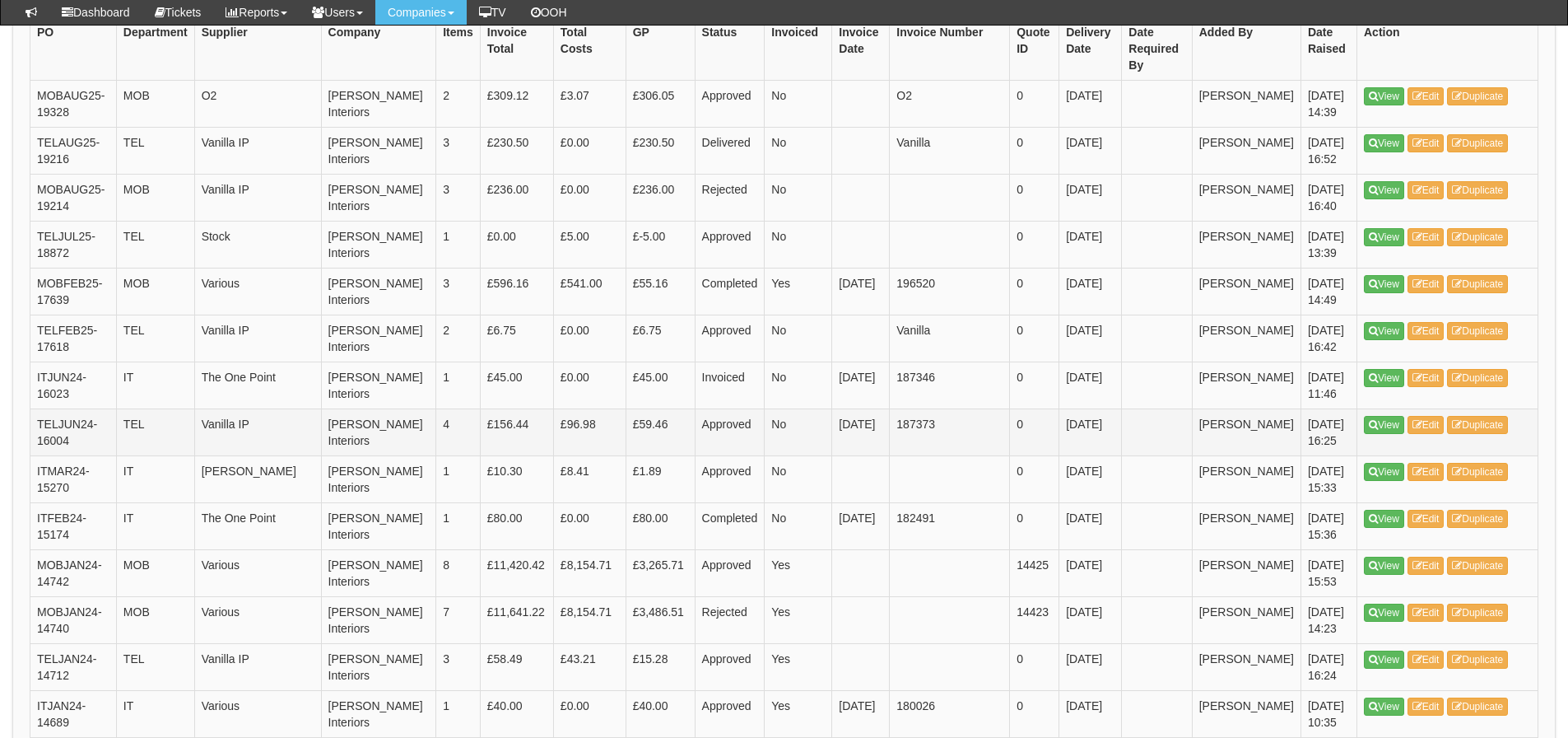
scroll to position [494, 0]
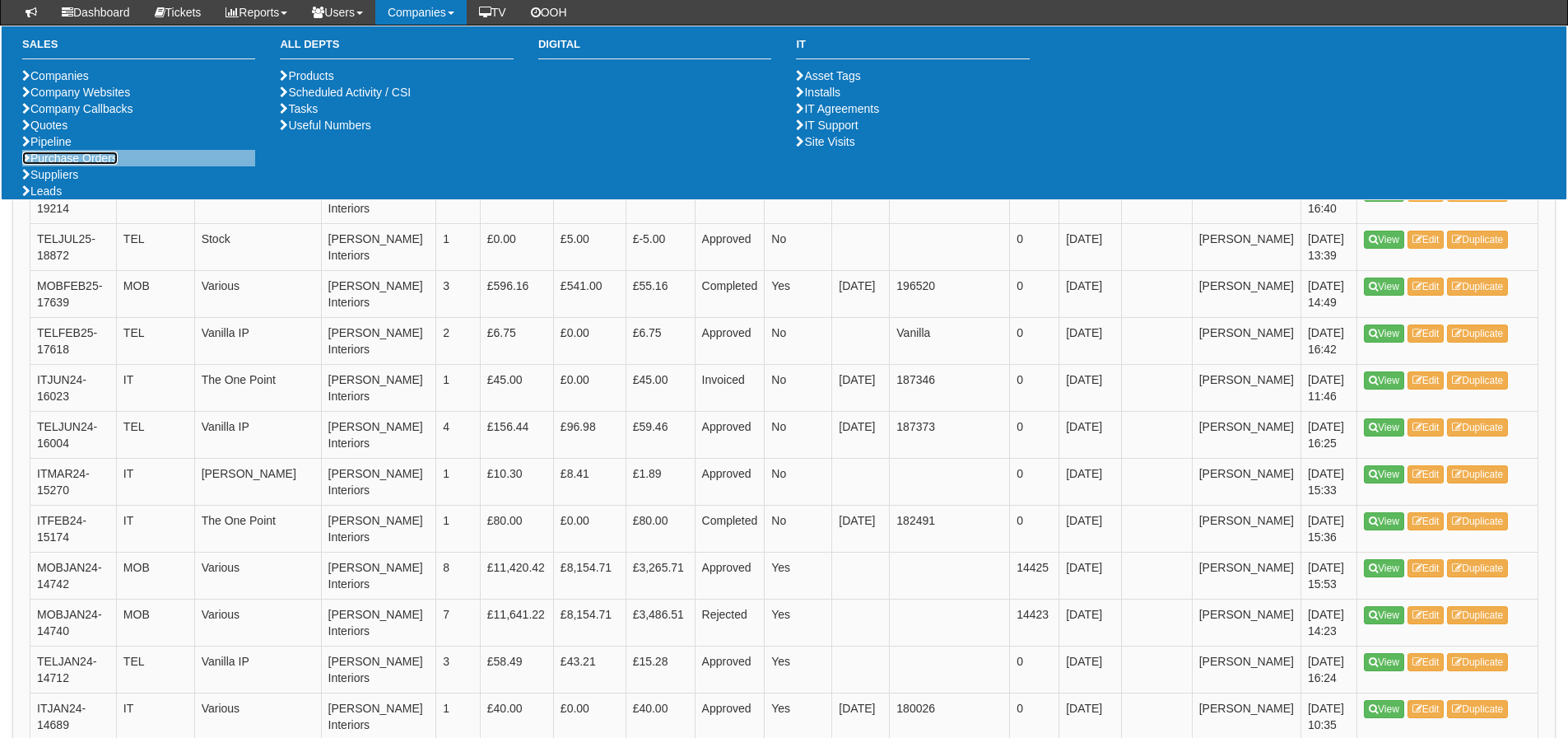
click at [114, 164] on link "Purchase Orders" at bounding box center [69, 158] width 95 height 13
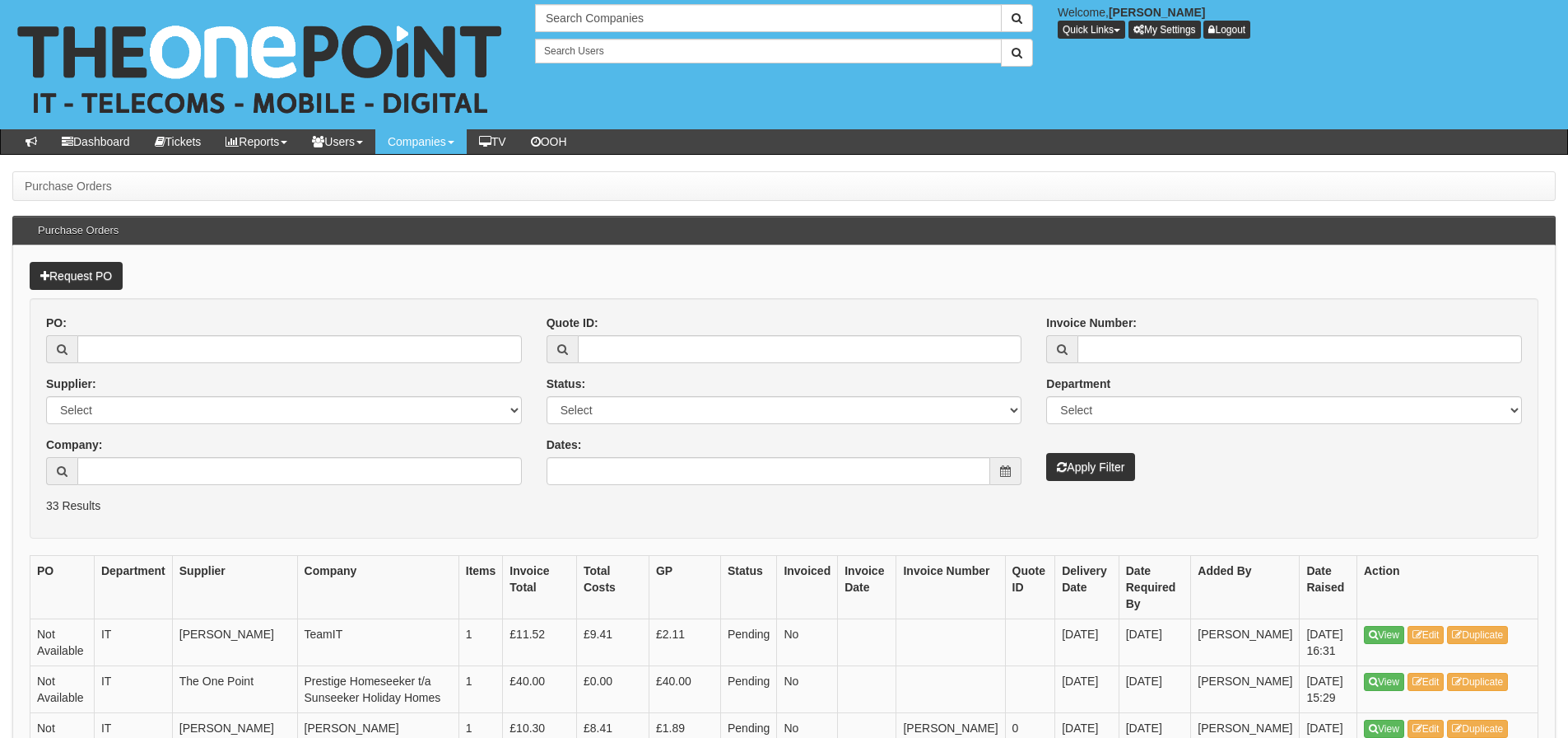
click at [645, 486] on div "PO: Supplier: Select 123 [DOMAIN_NAME] 1Password 3 4Gon [PERSON_NAME] Electric …" at bounding box center [784, 405] width 1501 height 183
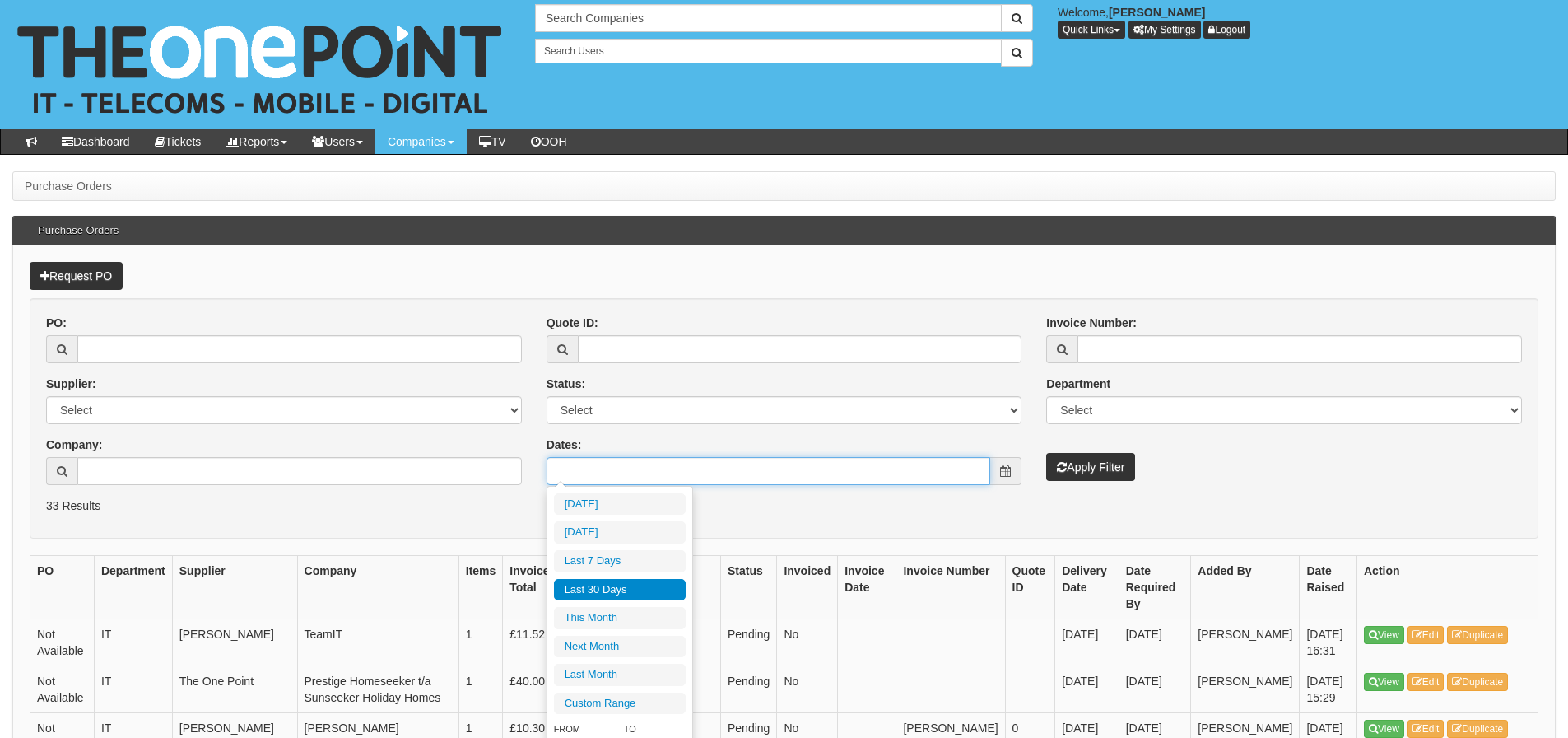
click at [646, 475] on input "Dates:" at bounding box center [769, 471] width 445 height 28
type input "2025-10-07"
type input "[DATE]"
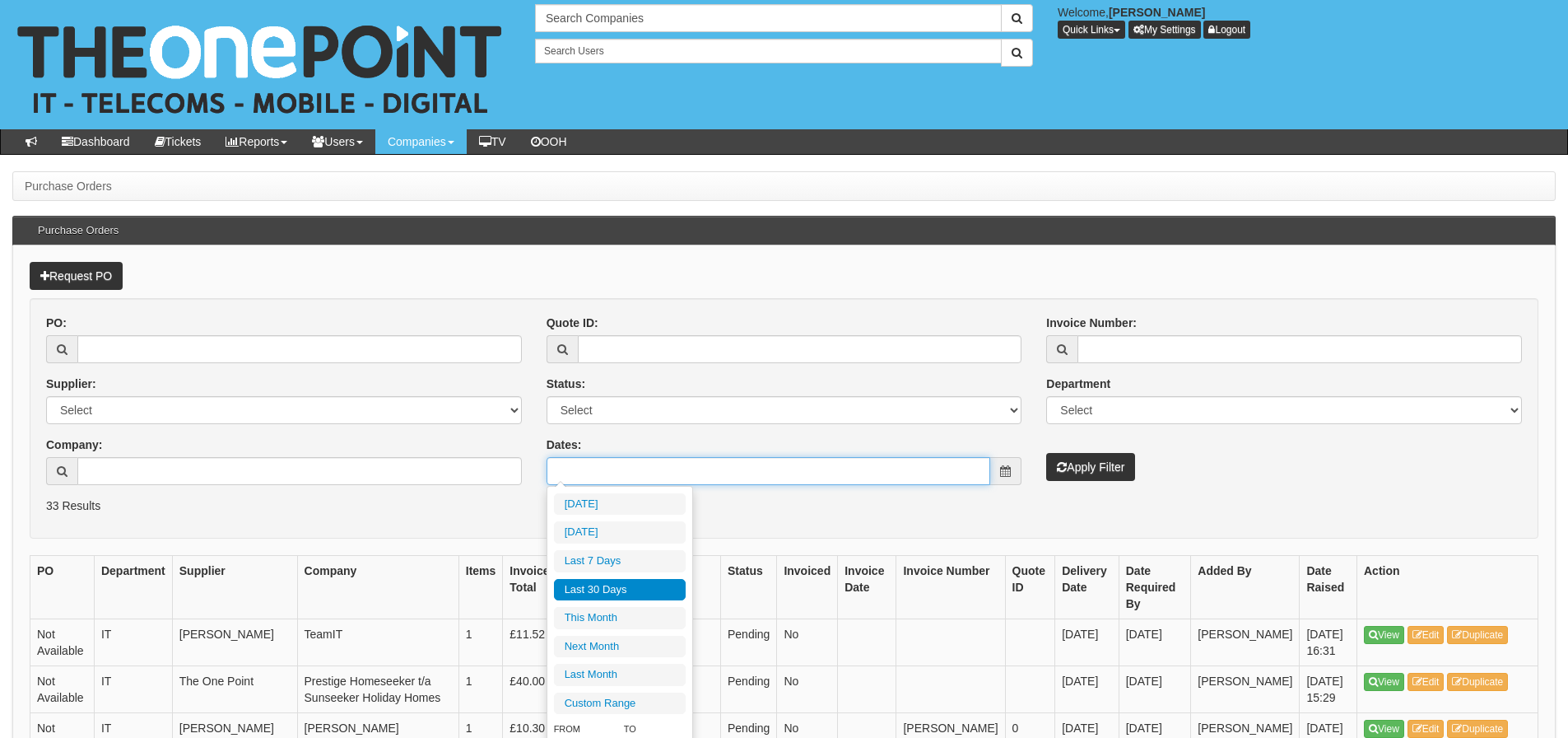
type input "[DATE]"
click at [634, 581] on li "Last 30 Days" at bounding box center [619, 589] width 132 height 22
type input "2025-09-09 - 2025-10-08"
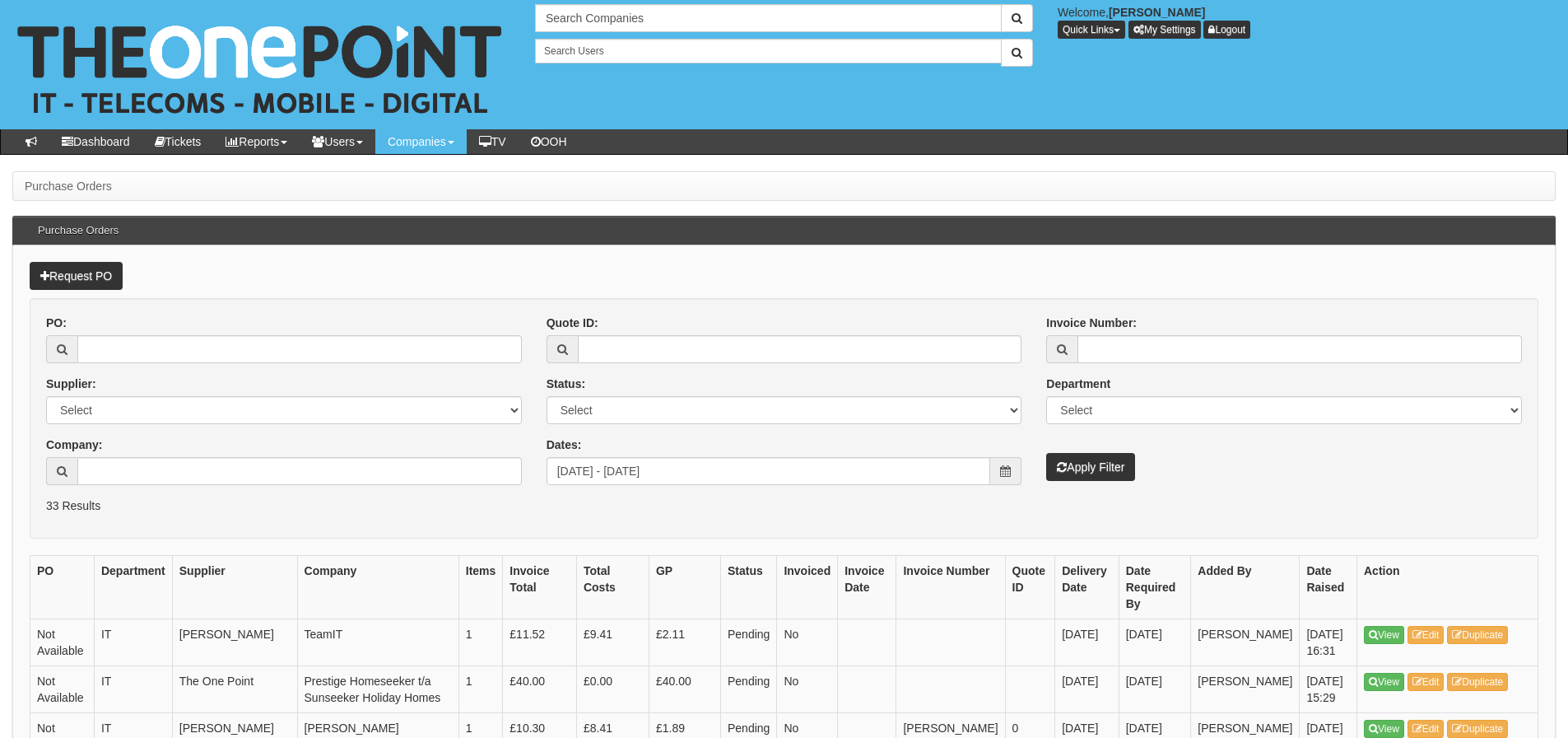
click at [1041, 473] on div "Invoice Number: Department Select Mobiles IT Telecoms Marketing Digital Interna…" at bounding box center [1284, 397] width 500 height 166
click at [1055, 472] on button "Apply Filter" at bounding box center [1091, 467] width 89 height 28
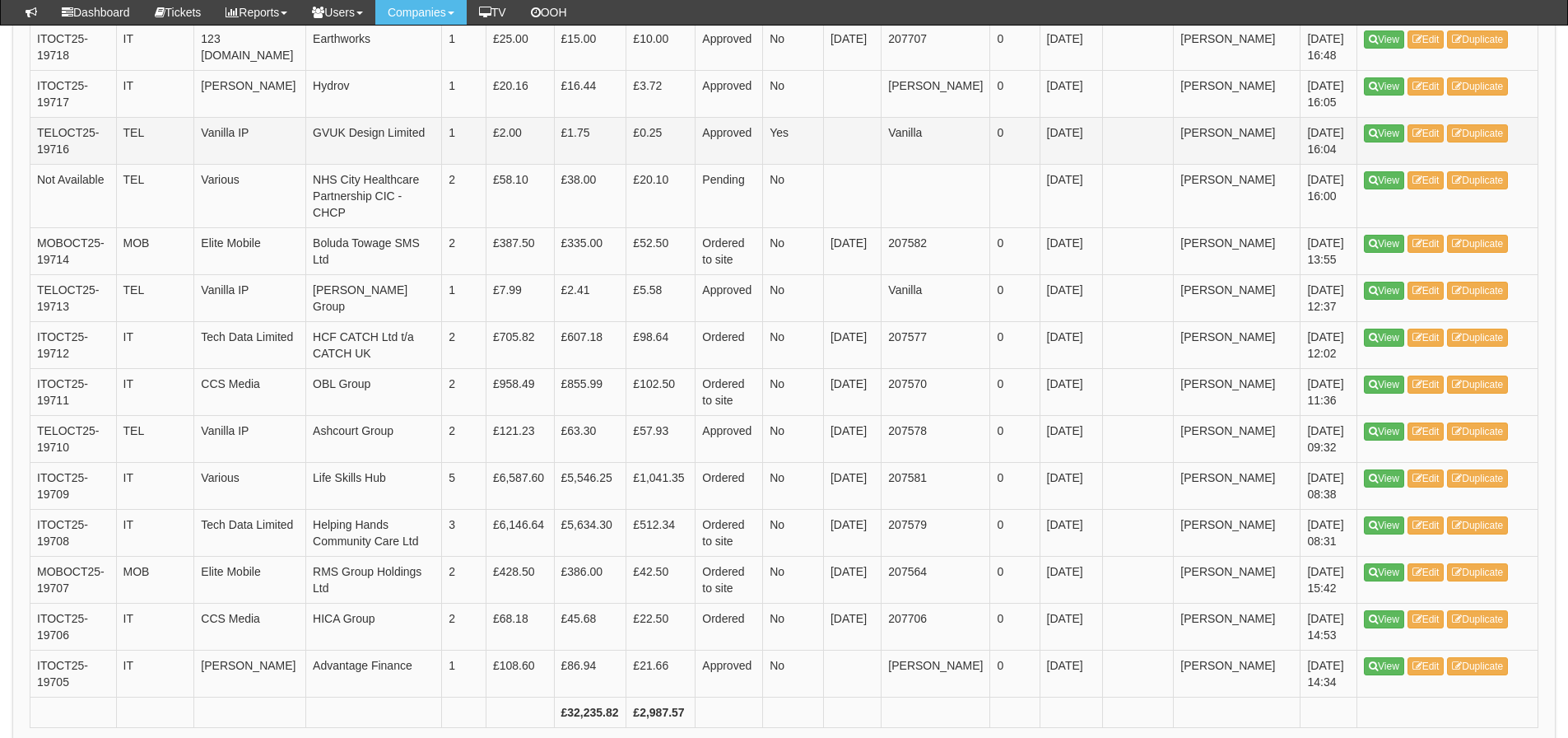
scroll to position [2387, 0]
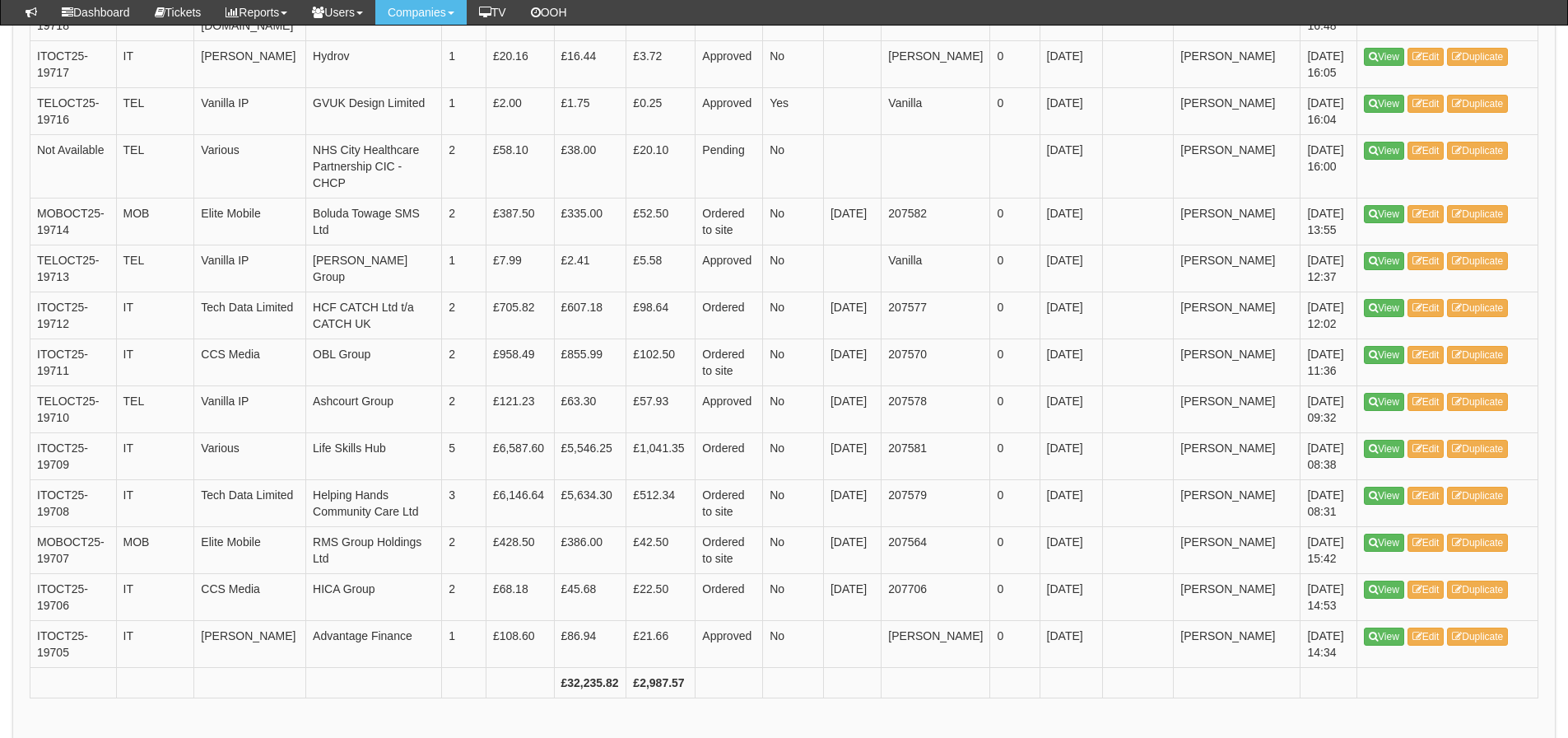
click at [130, 737] on link "2" at bounding box center [123, 748] width 20 height 18
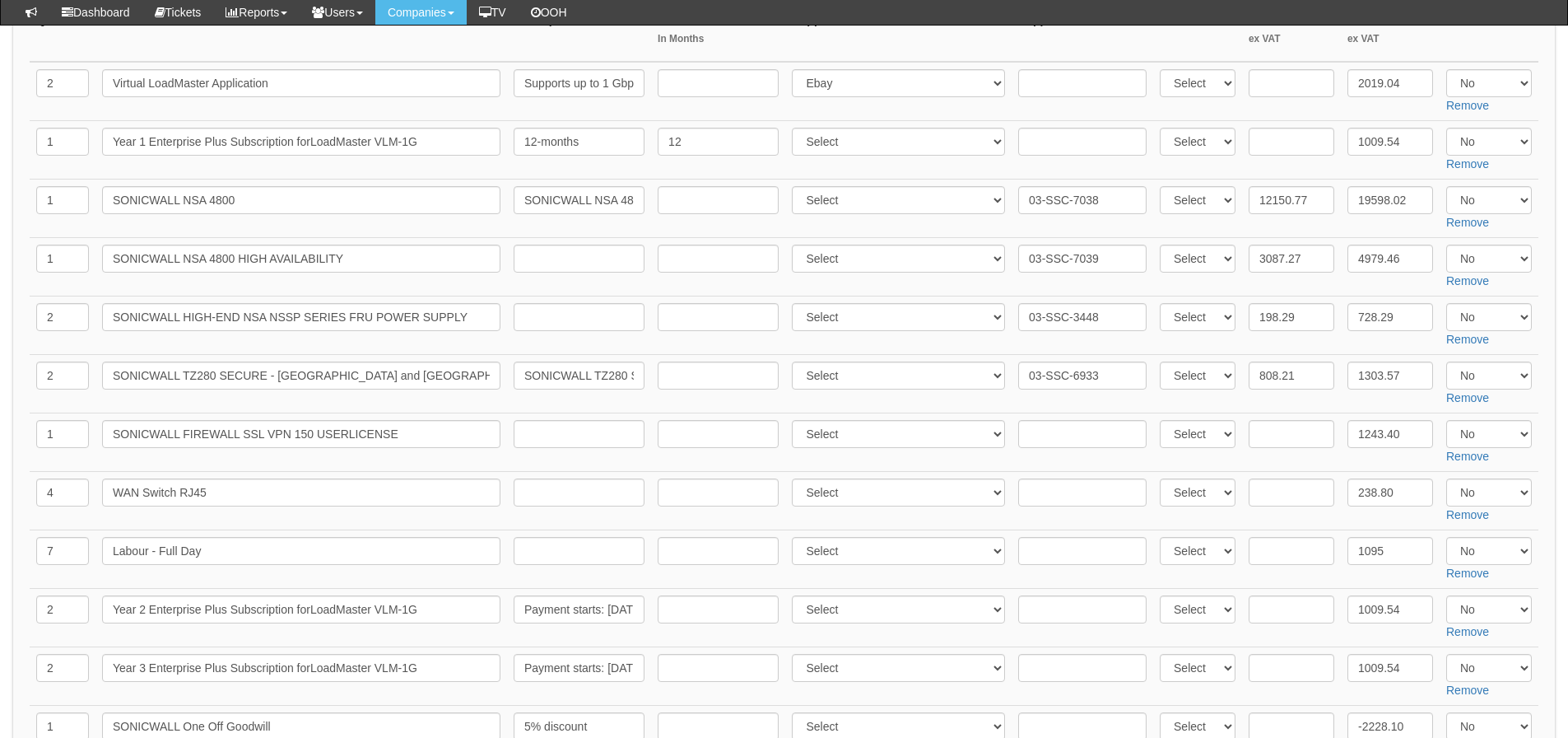
scroll to position [412, 0]
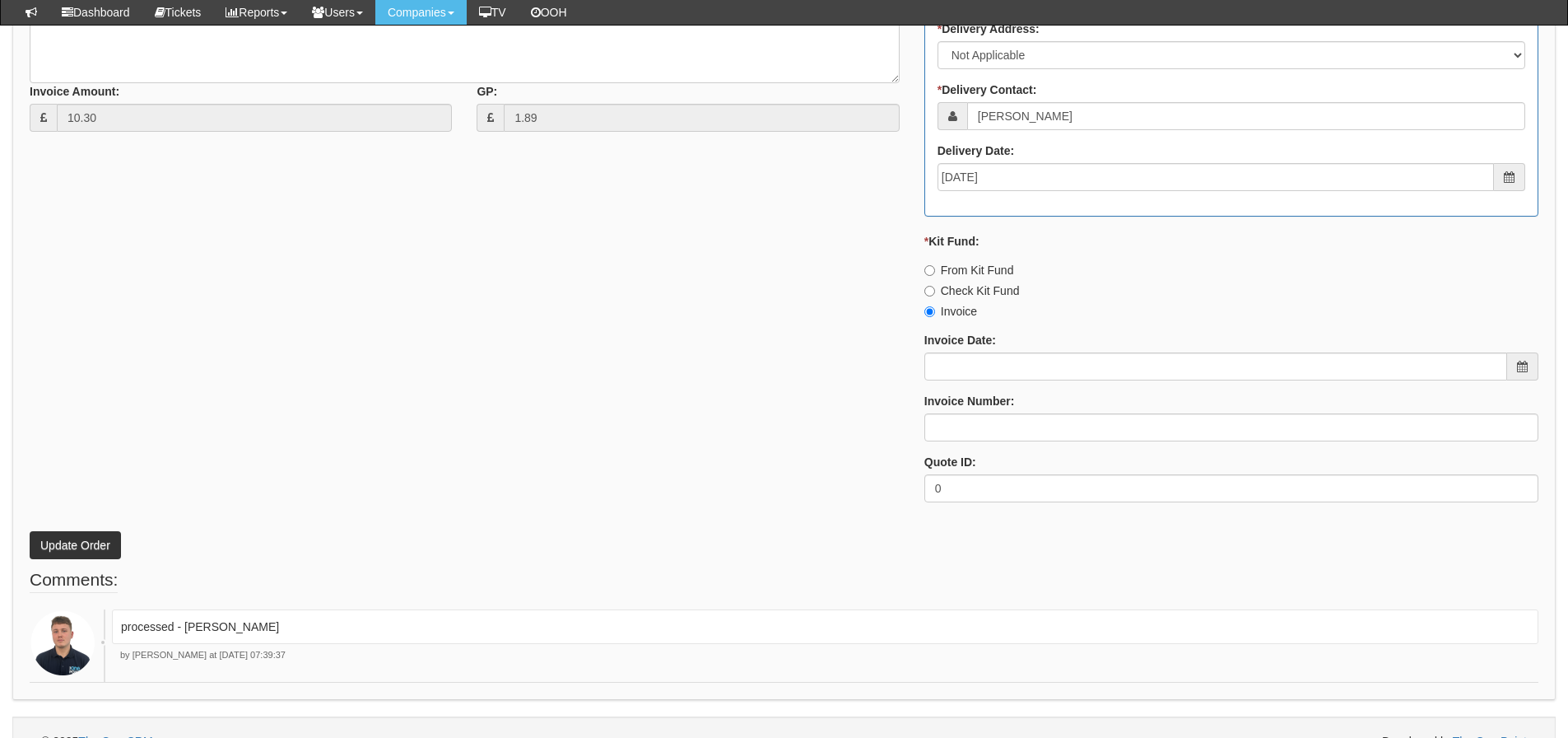
scroll to position [803, 0]
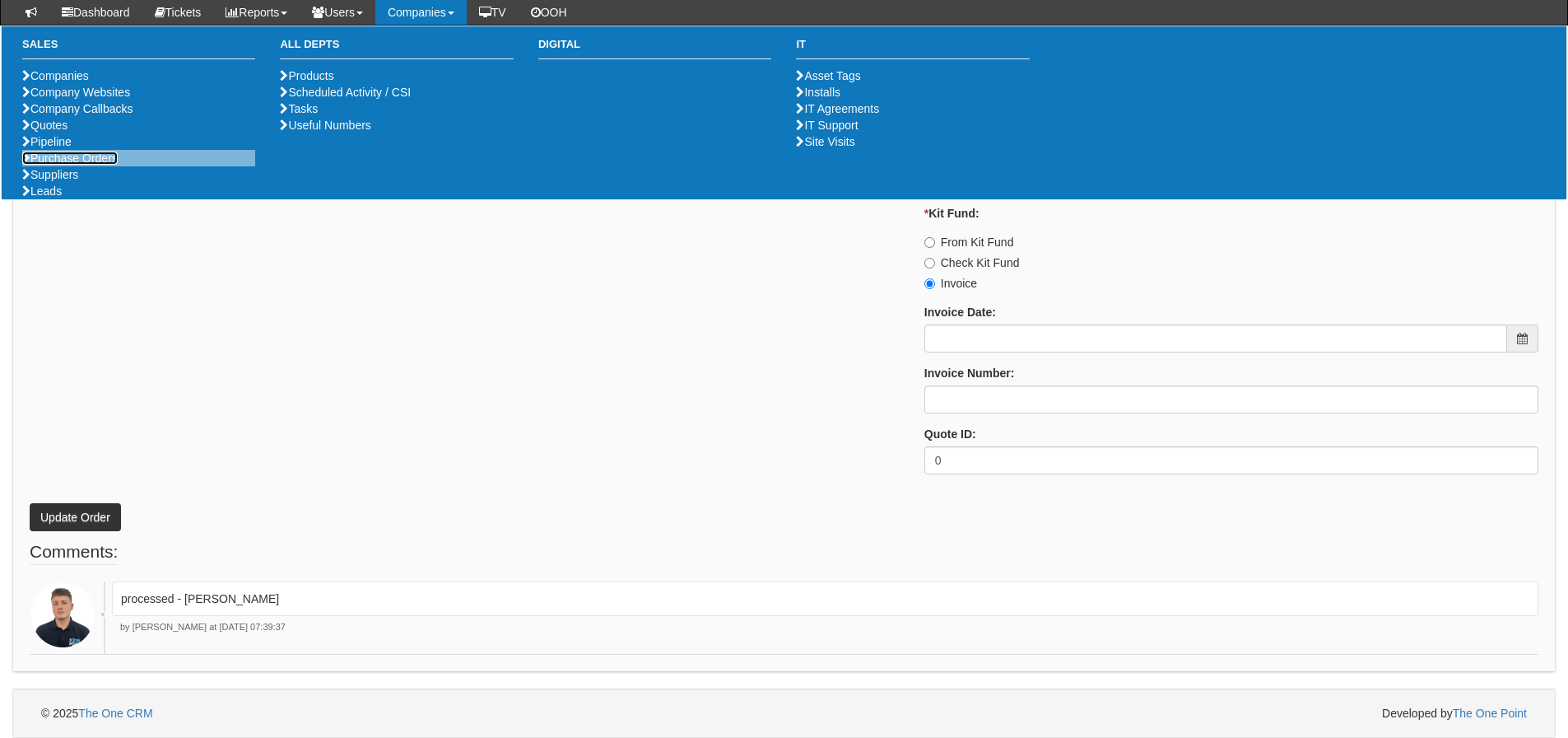
click at [110, 164] on link "Purchase Orders" at bounding box center [69, 158] width 95 height 13
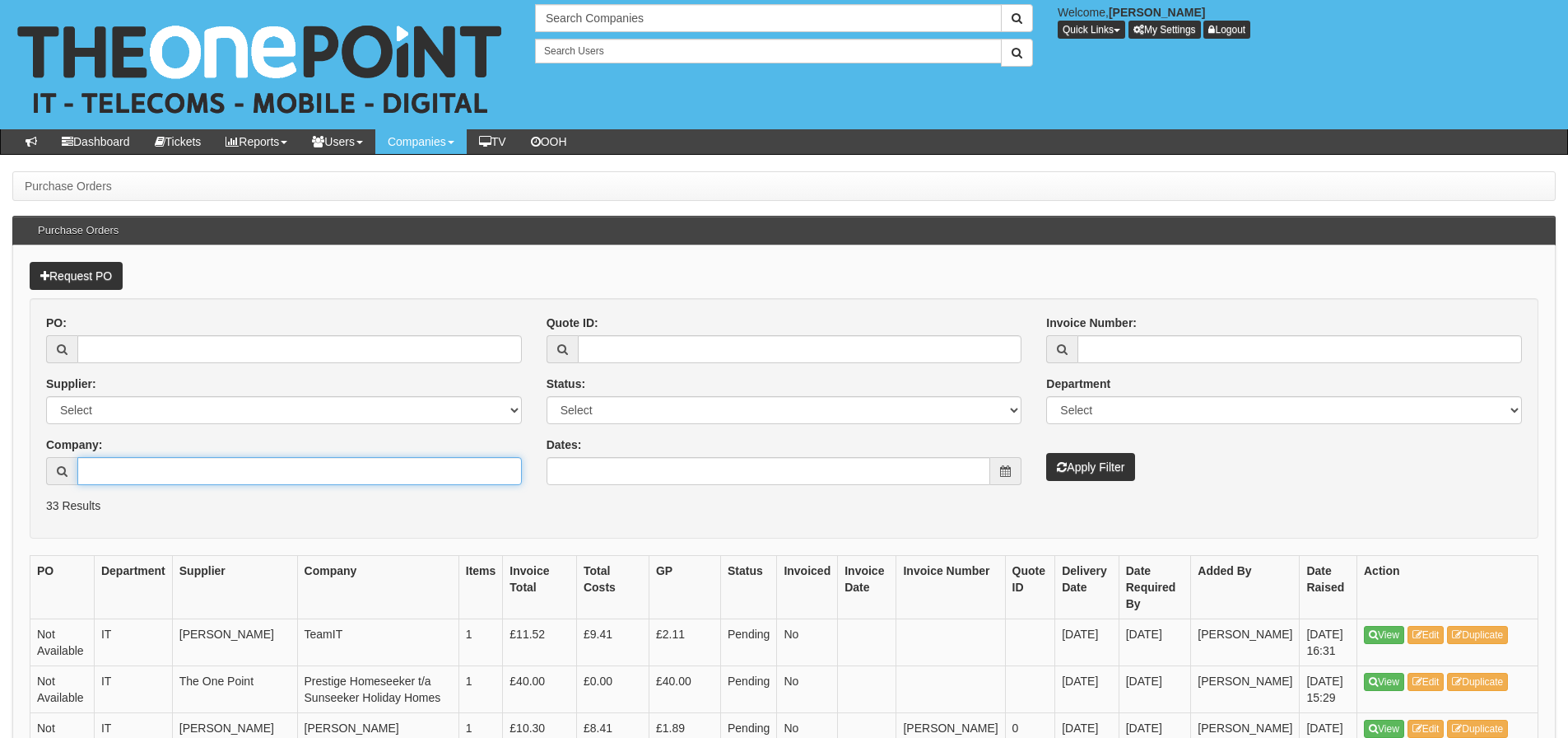
click at [85, 477] on input "Company:" at bounding box center [299, 471] width 445 height 28
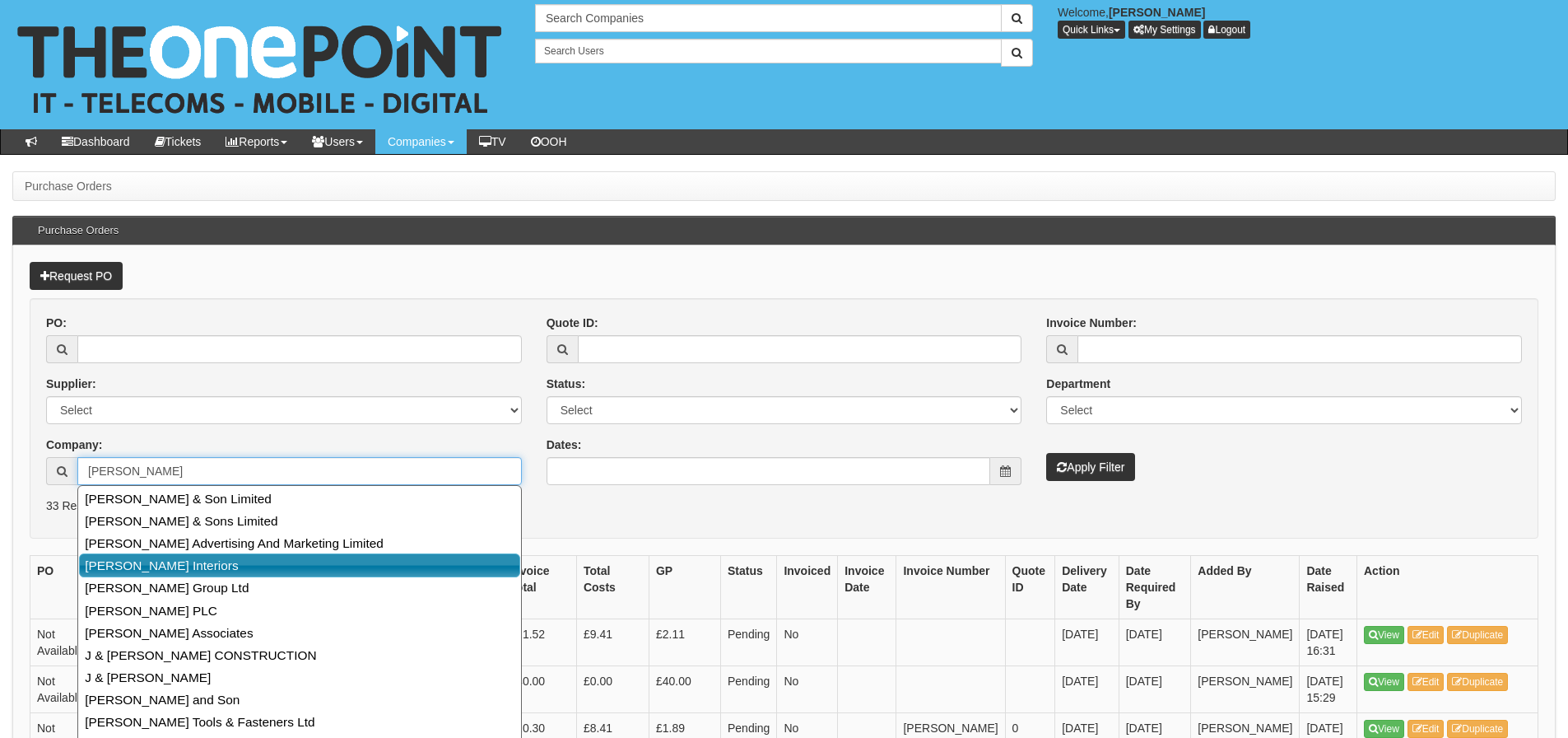
click at [101, 566] on link "[PERSON_NAME] Interiors" at bounding box center [299, 566] width 441 height 24
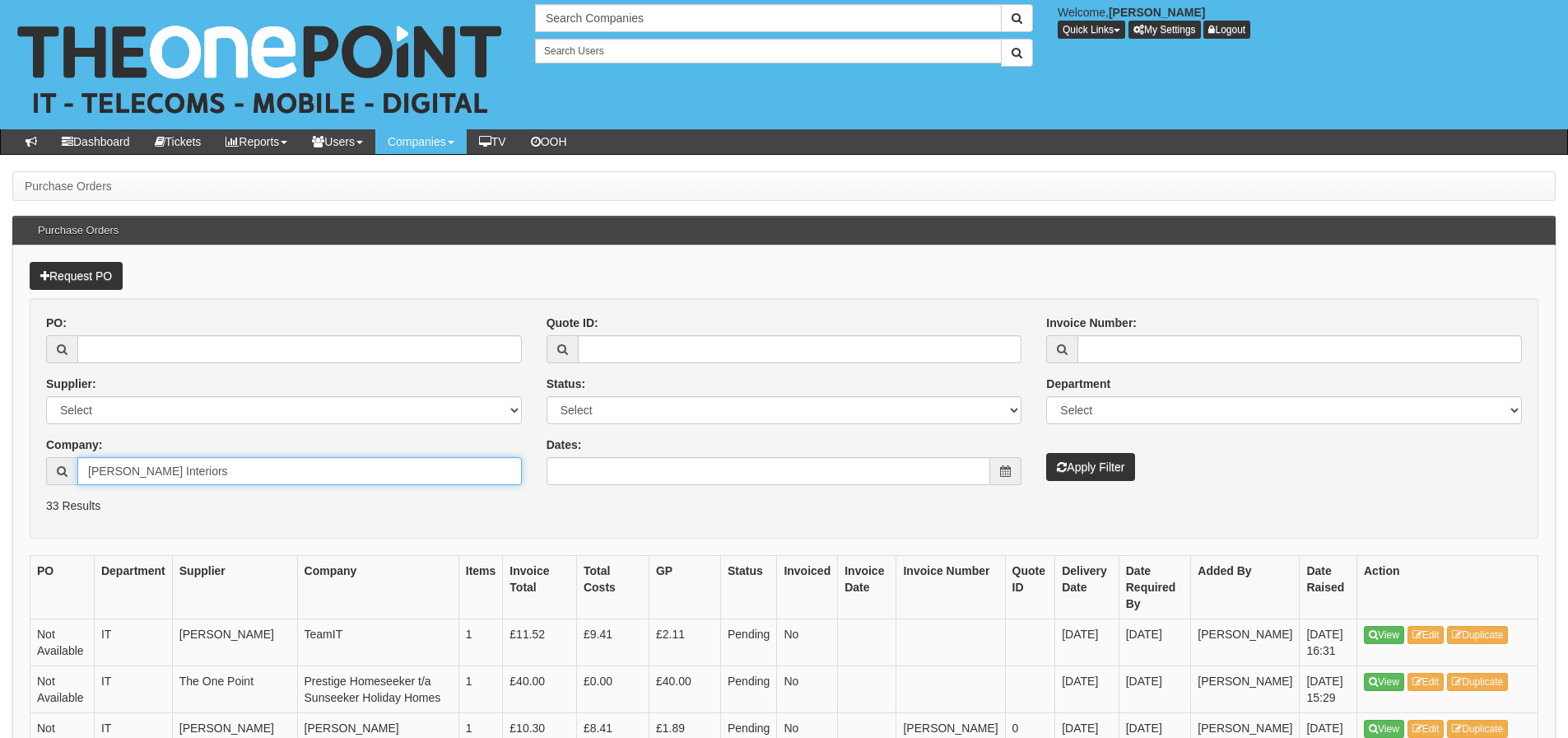
type input "[PERSON_NAME] Interiors"
click at [1058, 467] on icon "submit" at bounding box center [1062, 467] width 10 height 12
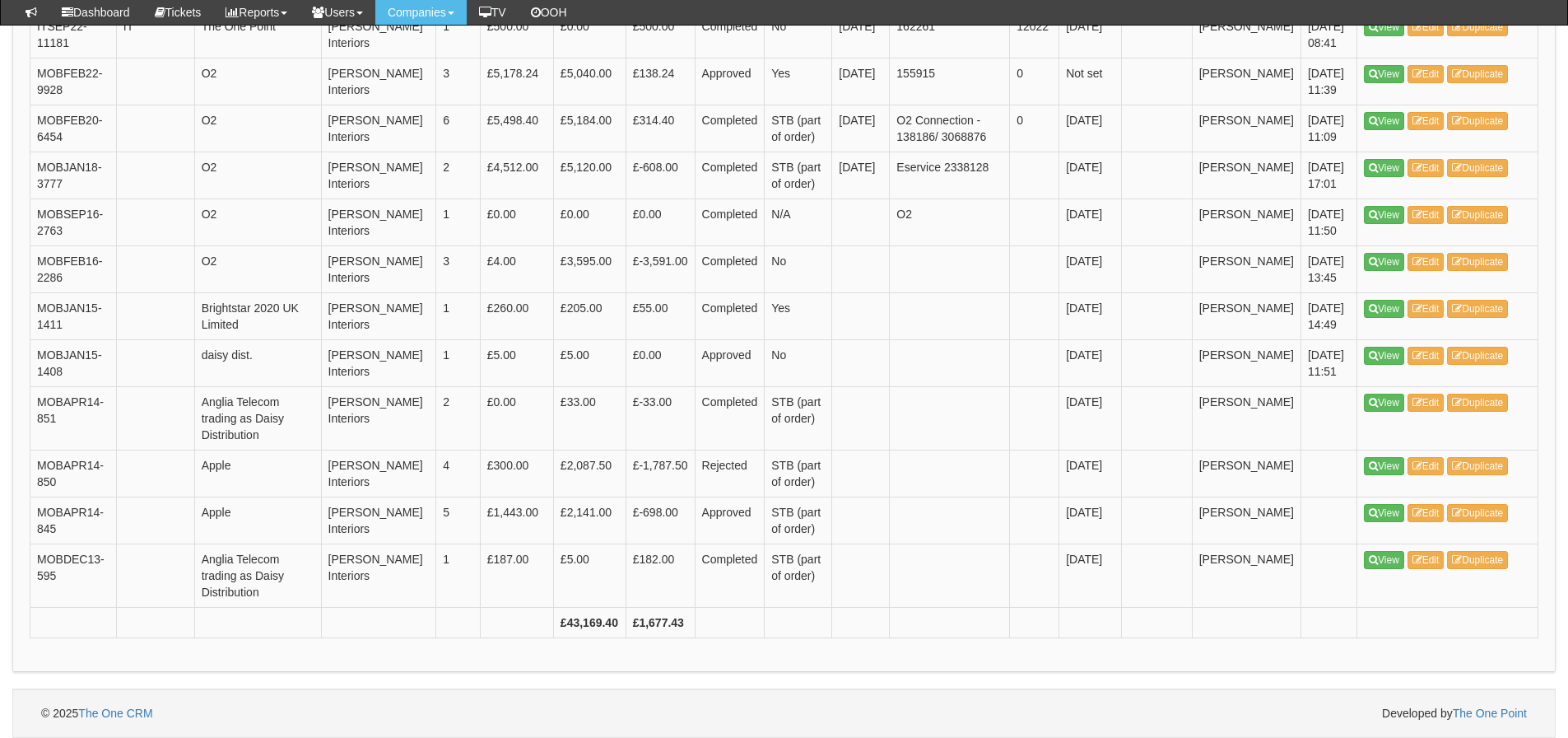
scroll to position [2552, 0]
drag, startPoint x: 1436, startPoint y: 377, endPoint x: 1426, endPoint y: 371, distance: 11.7
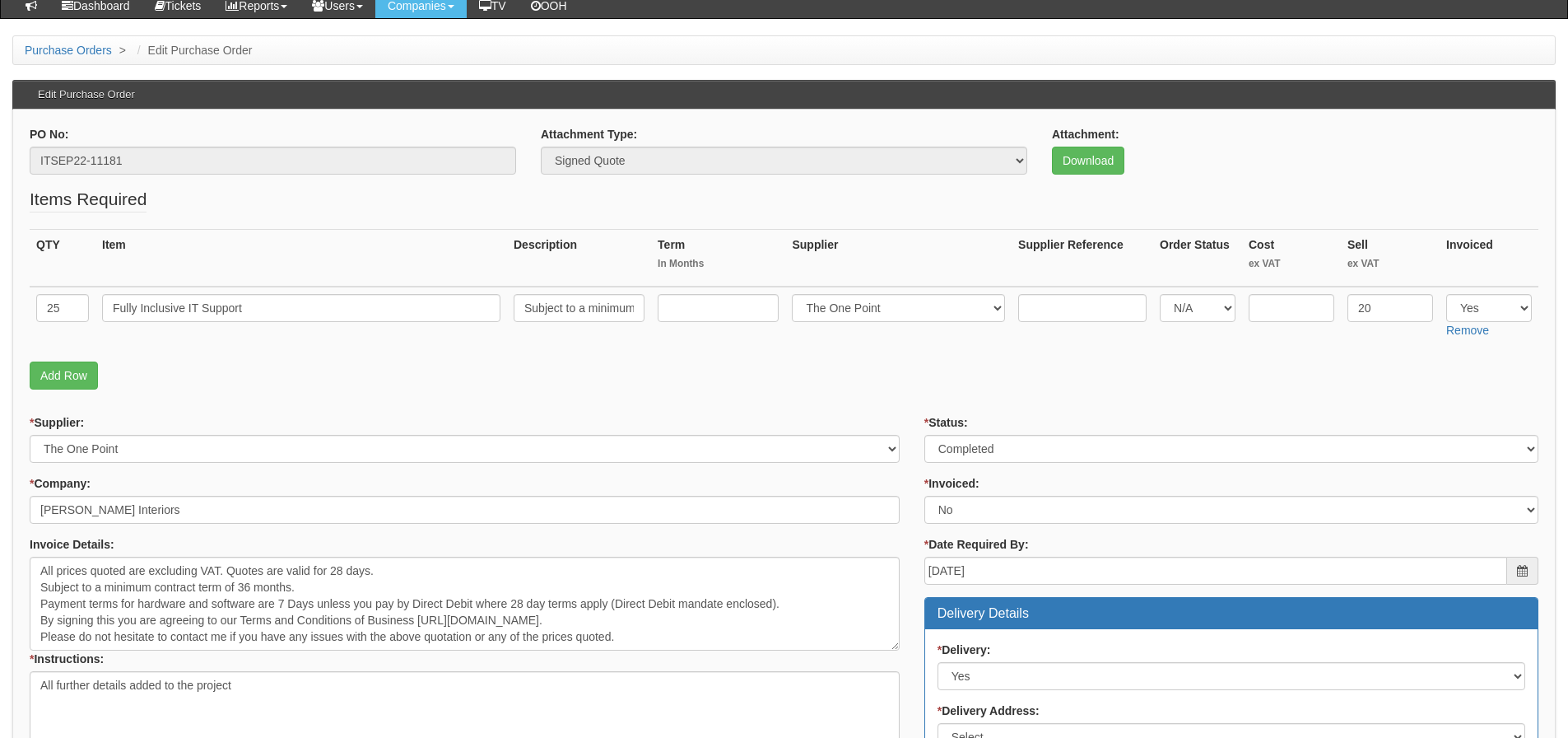
scroll to position [164, 0]
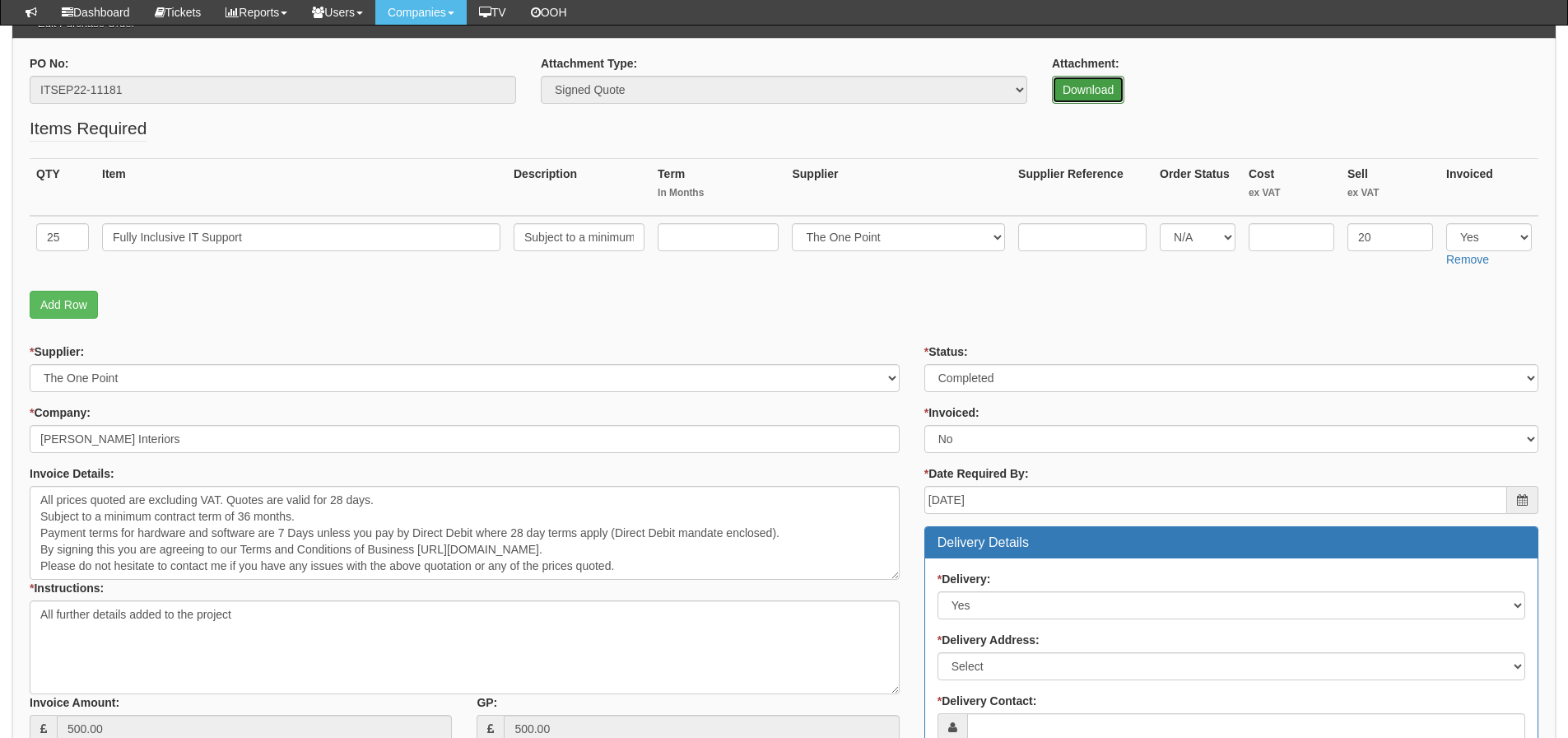
click at [1090, 80] on link "Download" at bounding box center [1088, 89] width 72 height 28
